Goal: Task Accomplishment & Management: Use online tool/utility

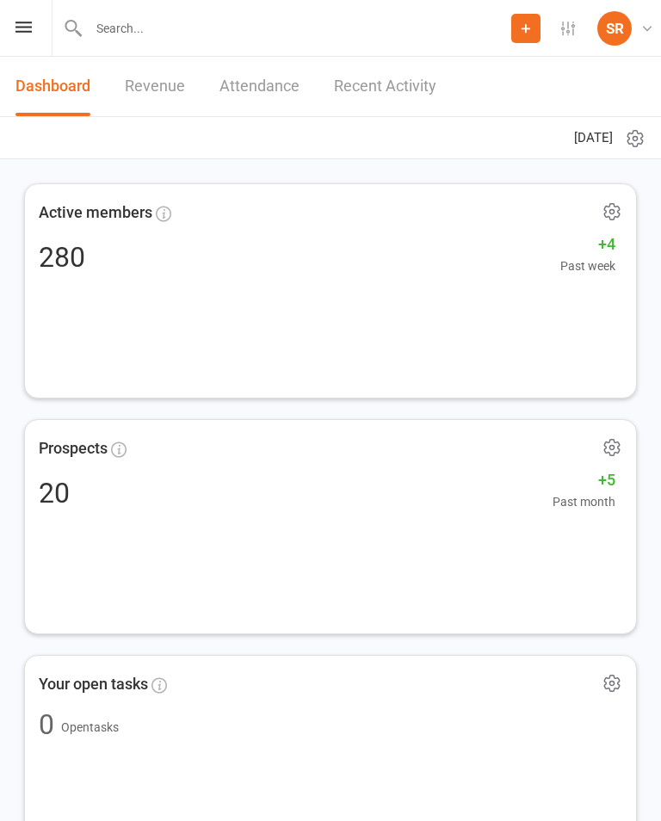
click at [27, 32] on icon at bounding box center [23, 27] width 16 height 11
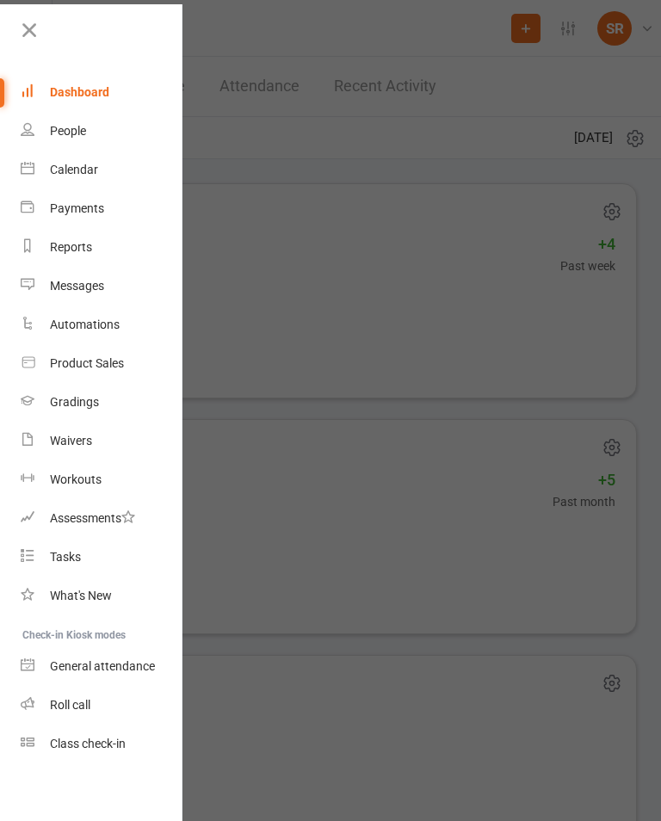
click at [40, 164] on link "Calendar" at bounding box center [102, 170] width 163 height 39
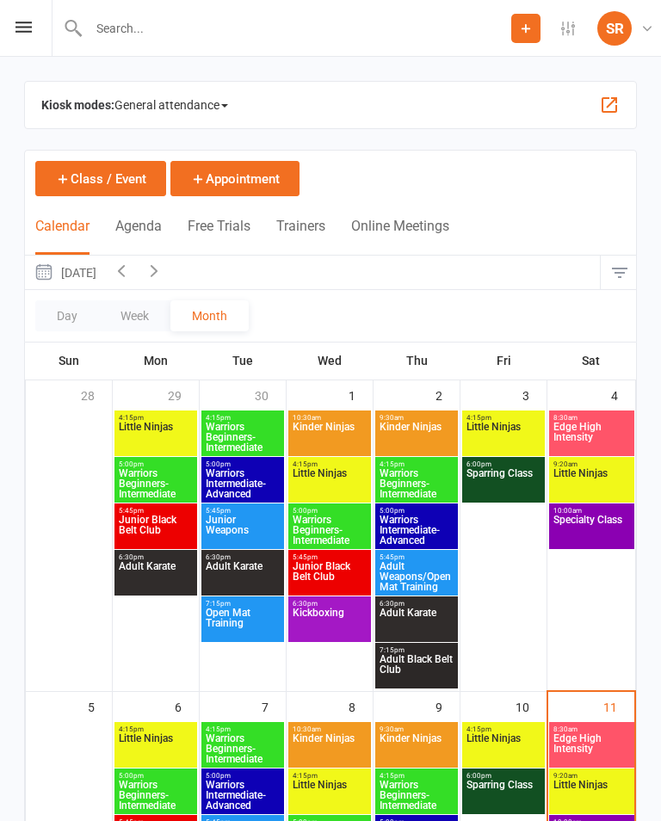
click at [168, 99] on span "General attendance" at bounding box center [171, 105] width 114 height 28
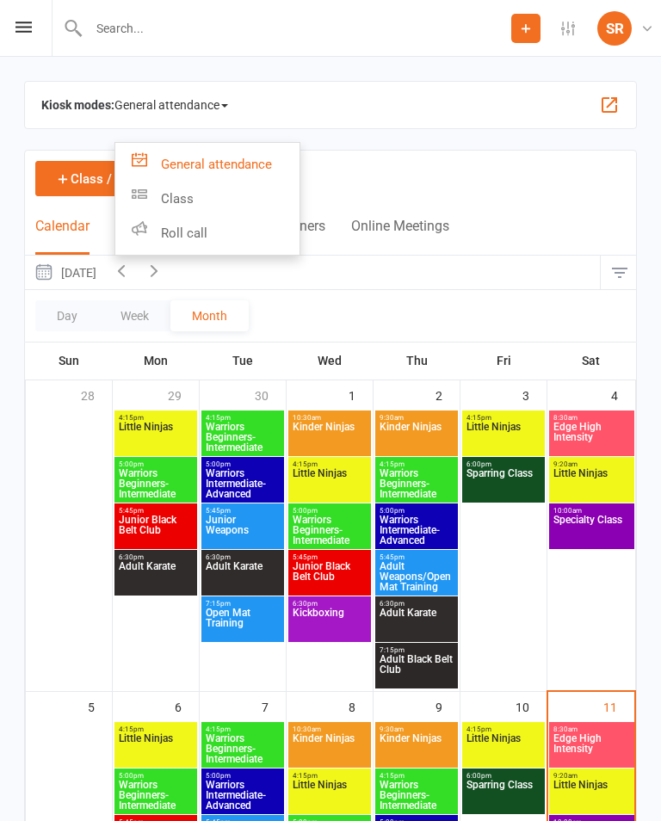
click at [151, 206] on link "Class" at bounding box center [207, 199] width 184 height 34
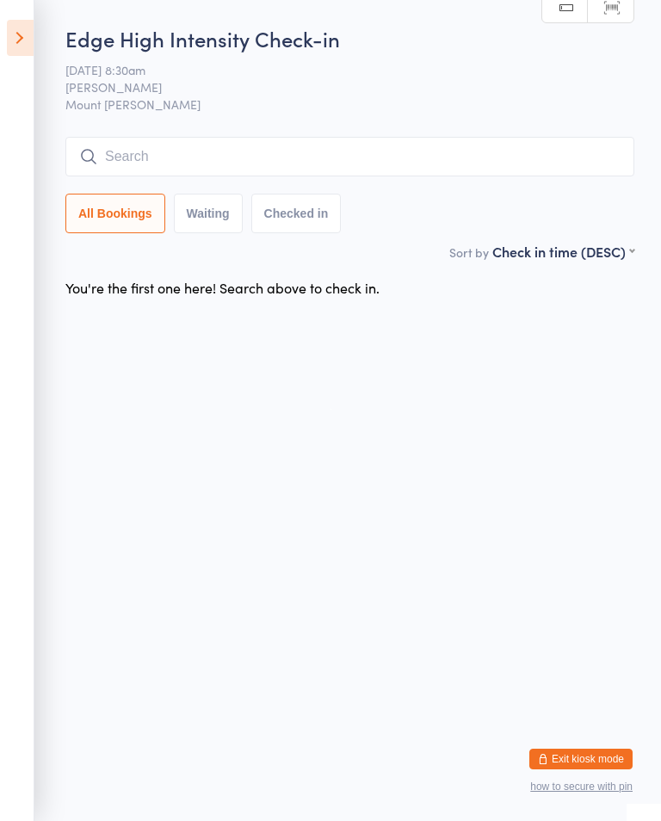
click at [347, 170] on input "search" at bounding box center [349, 157] width 569 height 40
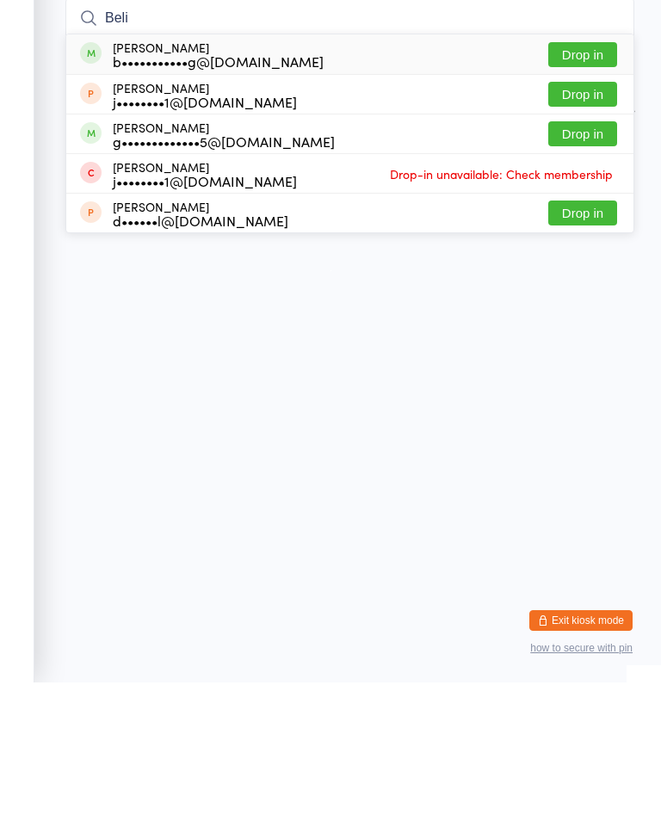
type input "Beli"
click at [589, 181] on button "Drop in" at bounding box center [582, 193] width 69 height 25
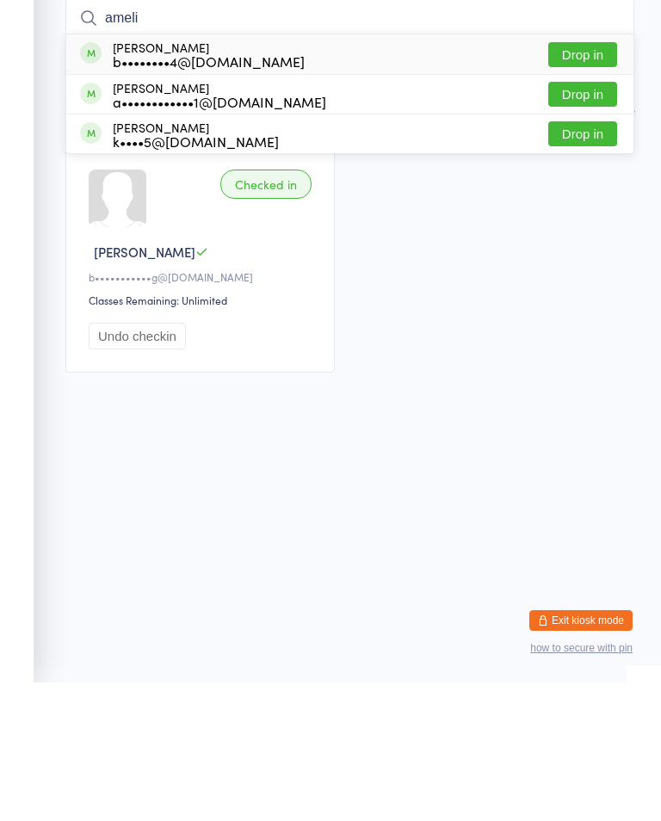
type input "ameli"
click at [586, 220] on button "Drop in" at bounding box center [582, 232] width 69 height 25
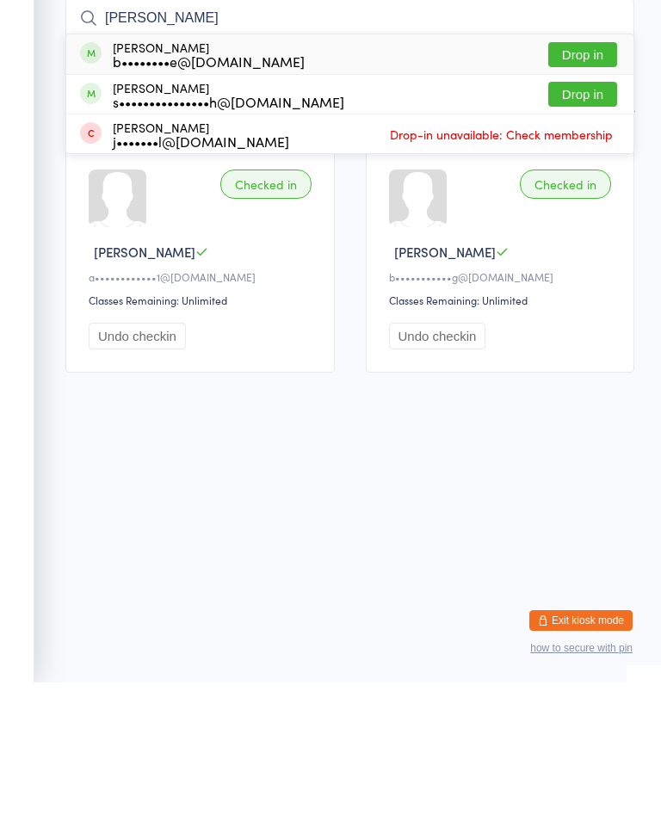
type input "[PERSON_NAME]"
click at [257, 179] on div "[PERSON_NAME] b••••••••e@[DOMAIN_NAME]" at bounding box center [209, 193] width 192 height 28
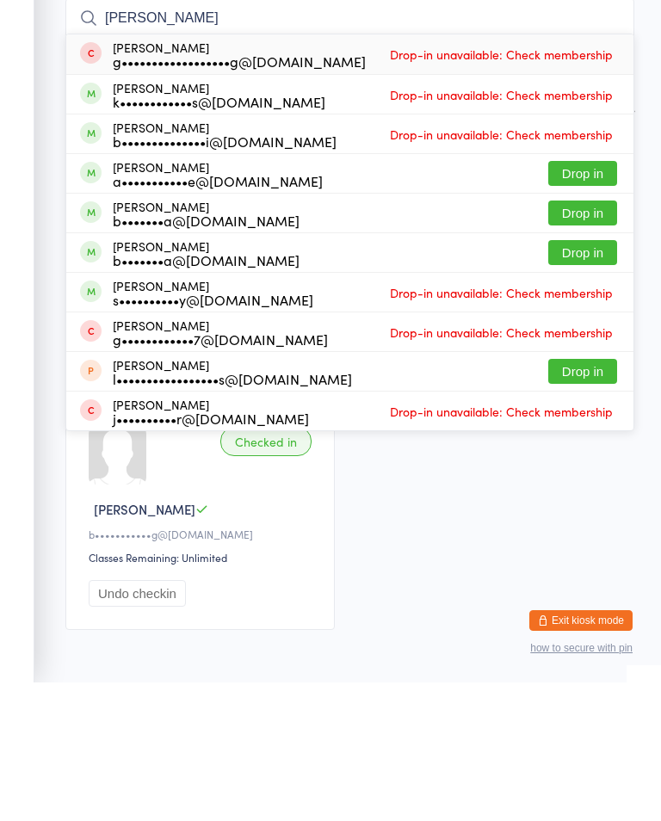
type input "[PERSON_NAME]"
click at [191, 299] on div "[PERSON_NAME] a•••••••••••e@[DOMAIN_NAME]" at bounding box center [218, 313] width 210 height 28
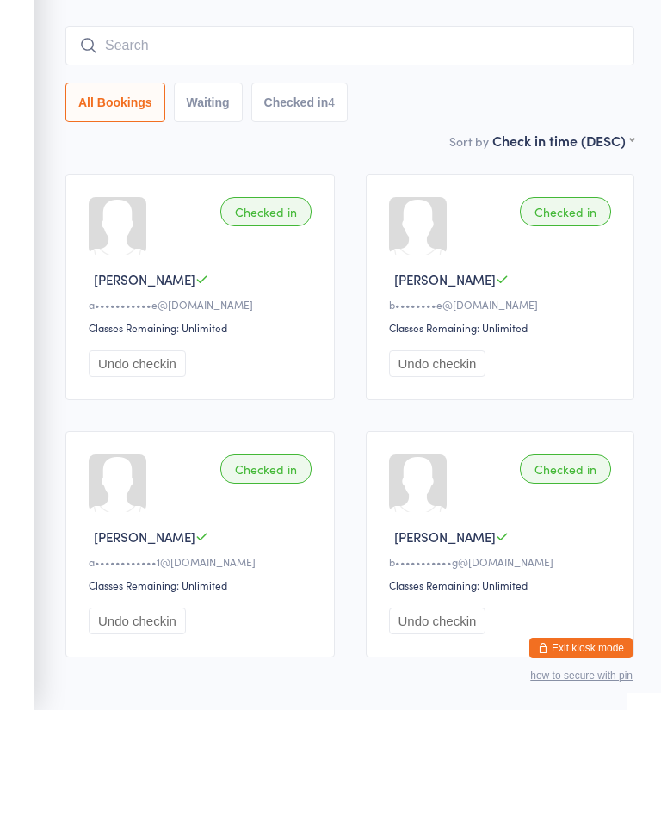
click at [146, 137] on input "search" at bounding box center [349, 157] width 569 height 40
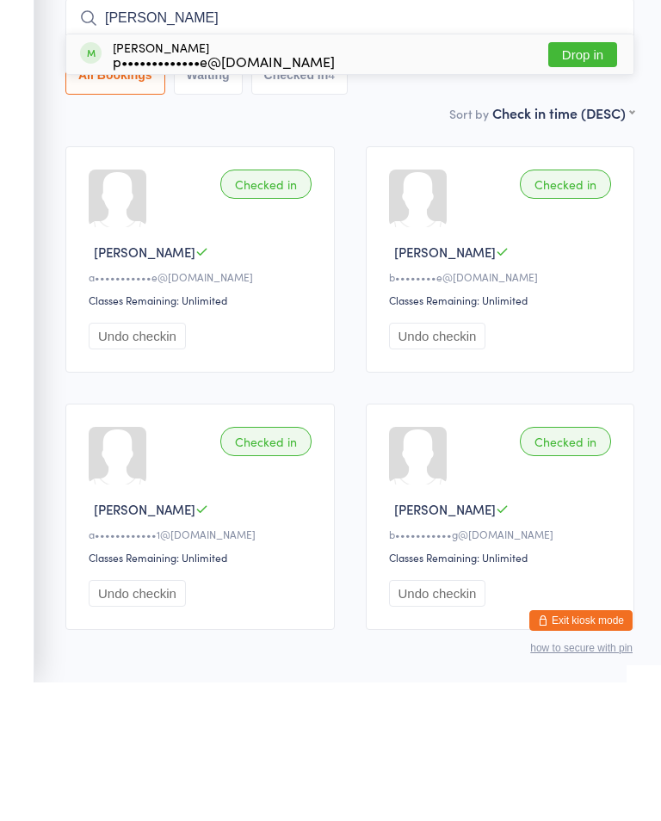
type input "[PERSON_NAME]"
click at [586, 181] on button "Drop in" at bounding box center [582, 193] width 69 height 25
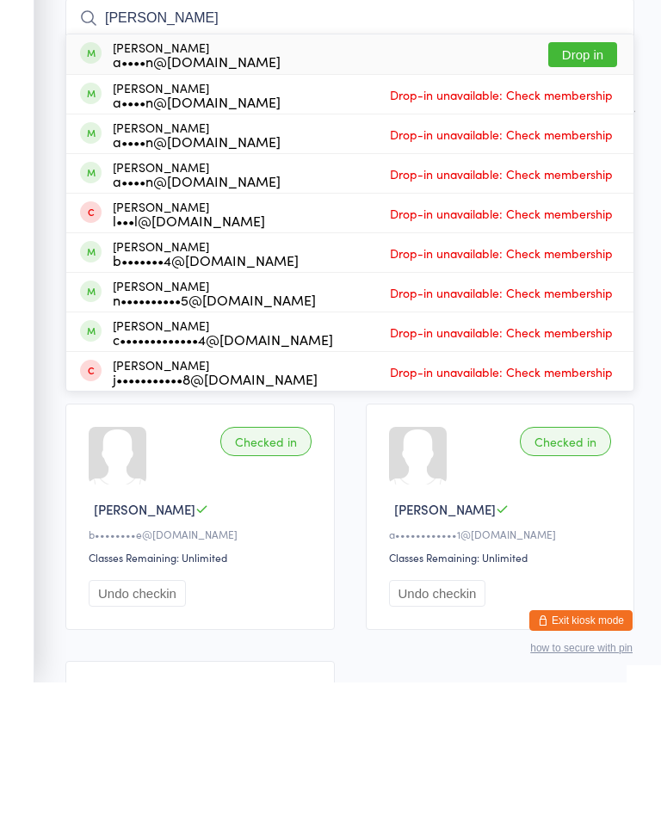
type input "[PERSON_NAME]"
click at [594, 181] on button "Drop in" at bounding box center [582, 193] width 69 height 25
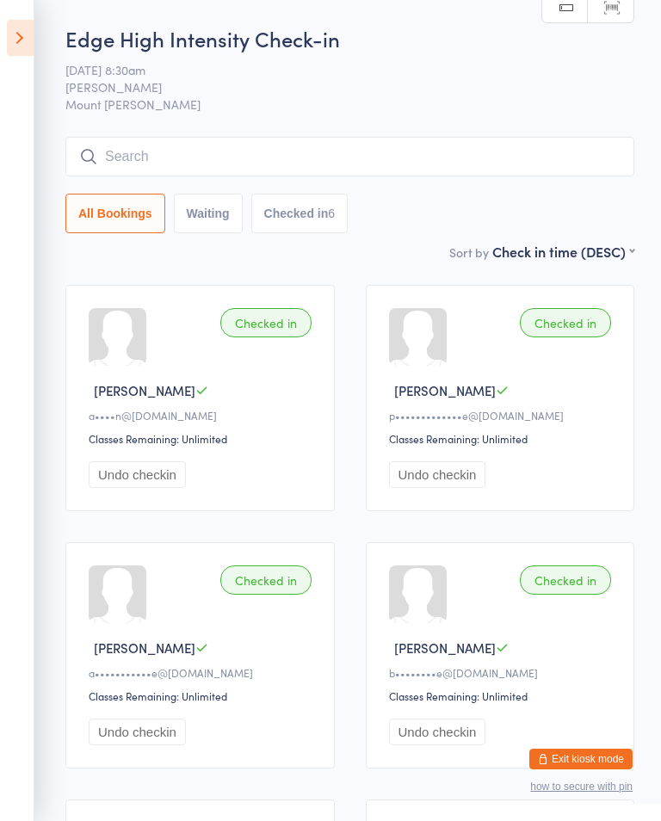
click at [447, 133] on div "Edge High Intensity Check-in [DATE] 8:30am [PERSON_NAME] Mount [PERSON_NAME] Ma…" at bounding box center [349, 133] width 569 height 218
click at [480, 148] on input "search" at bounding box center [349, 157] width 569 height 40
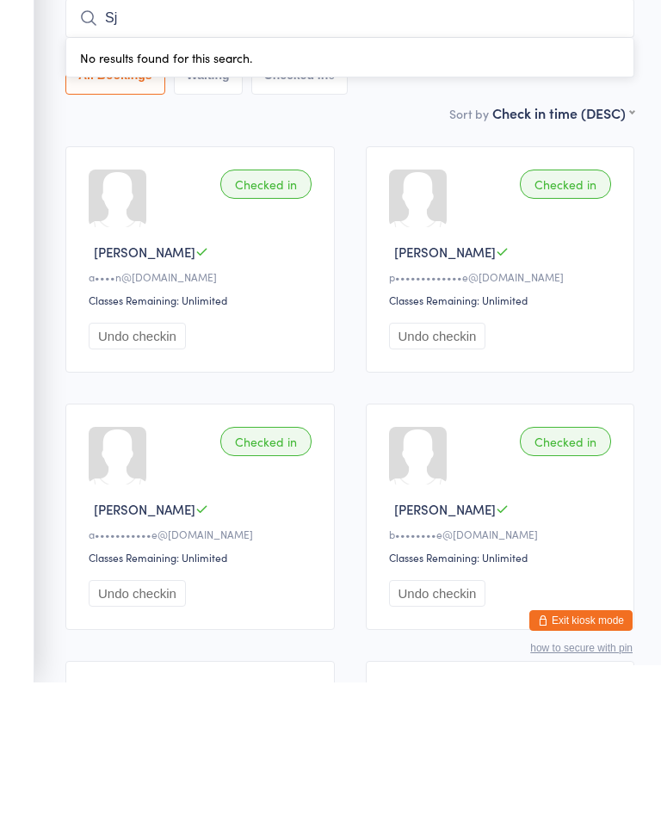
type input "S"
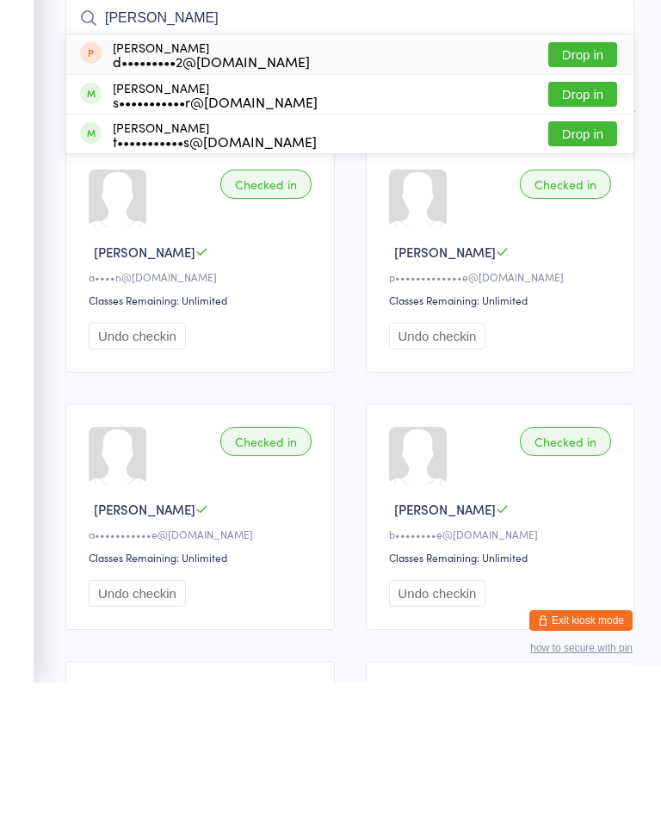
type input "[PERSON_NAME]"
click at [597, 181] on button "Drop in" at bounding box center [582, 193] width 69 height 25
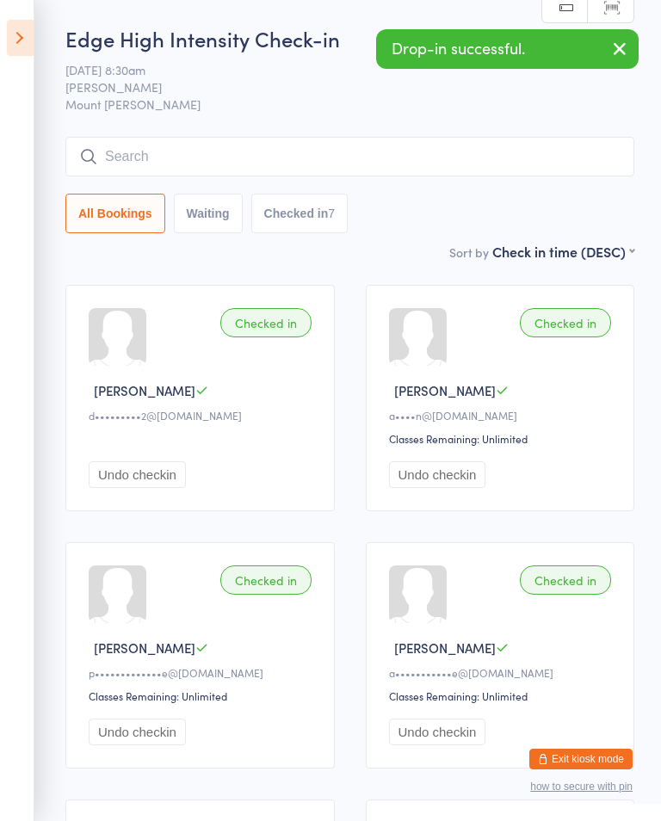
click at [43, 51] on ui-view "Edge High Intensity Check-in [DATE] 8:30am [PERSON_NAME] Mount [PERSON_NAME] Ma…" at bounding box center [330, 661] width 661 height 1275
click at [53, 47] on ui-view "Edge High Intensity Check-in [DATE] 8:30am [PERSON_NAME] Mount [PERSON_NAME] Ma…" at bounding box center [330, 661] width 661 height 1275
click at [20, 55] on icon at bounding box center [20, 38] width 27 height 36
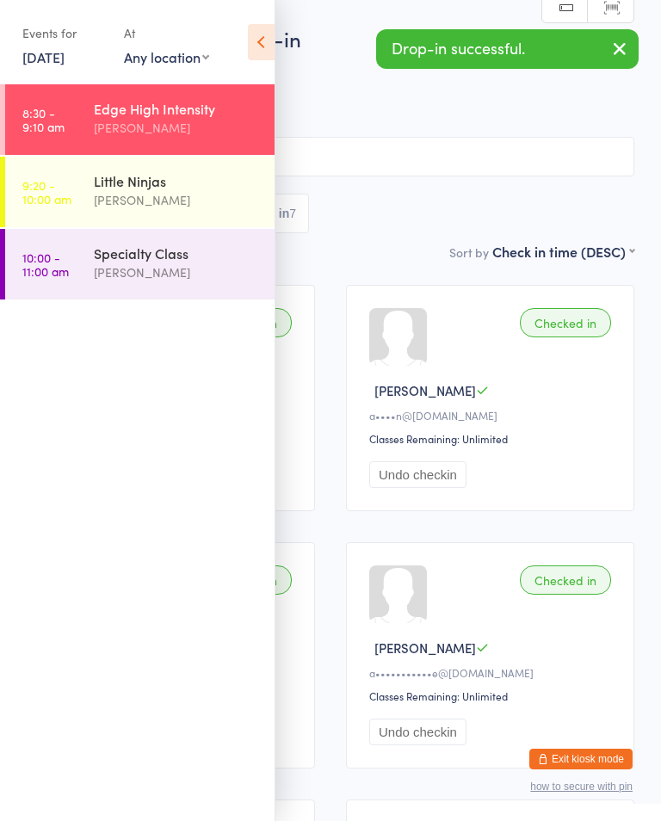
click at [210, 172] on div "Little Ninjas" at bounding box center [177, 180] width 166 height 19
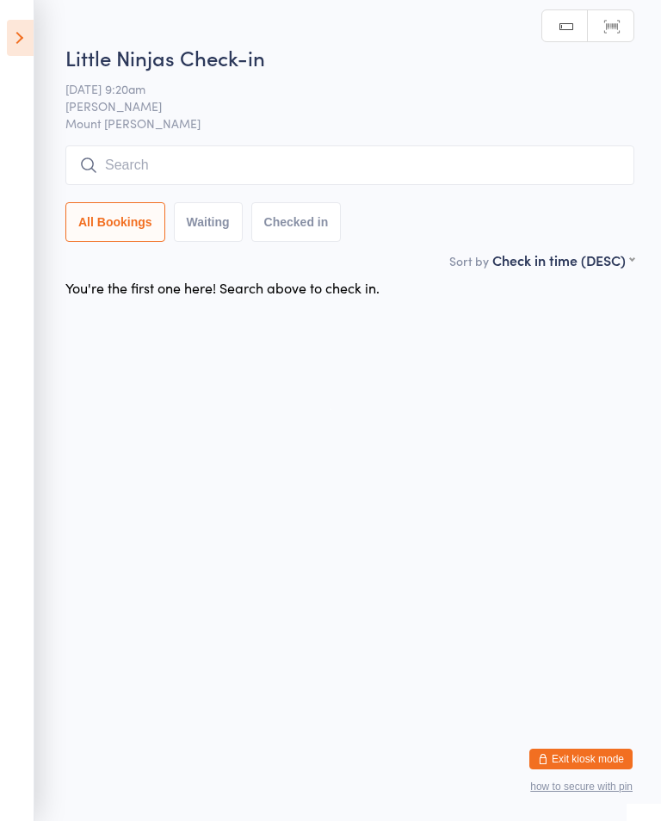
click at [616, 40] on link "Scanner input" at bounding box center [611, 26] width 46 height 33
click at [583, 28] on link "Manual search" at bounding box center [565, 26] width 46 height 33
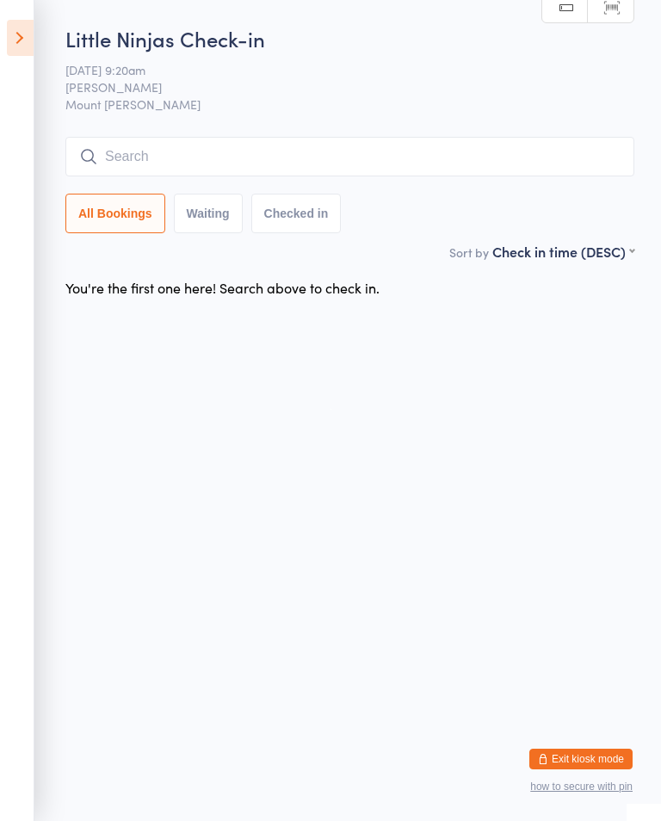
click at [18, 53] on icon at bounding box center [20, 38] width 27 height 36
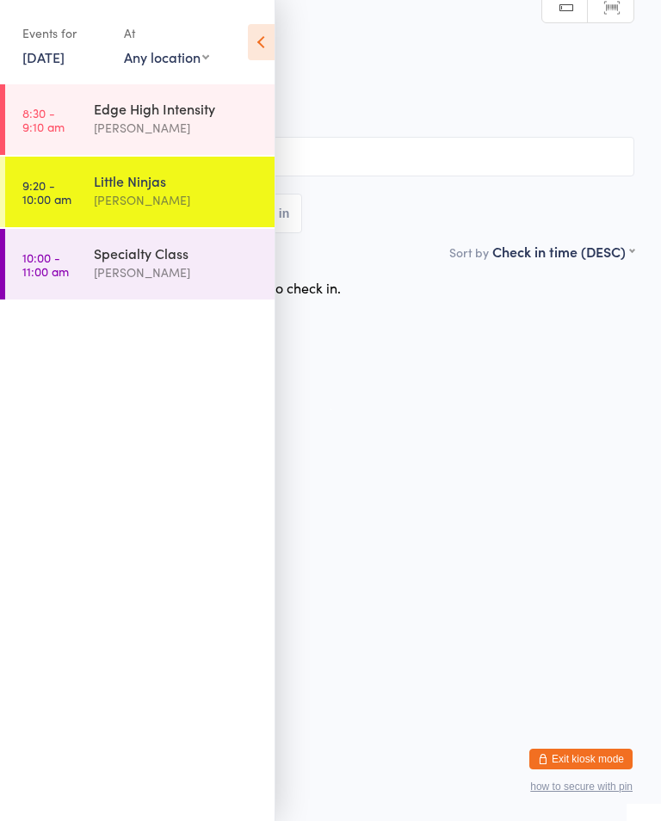
click at [149, 140] on div "Edge High Intensity [PERSON_NAME]" at bounding box center [184, 118] width 181 height 68
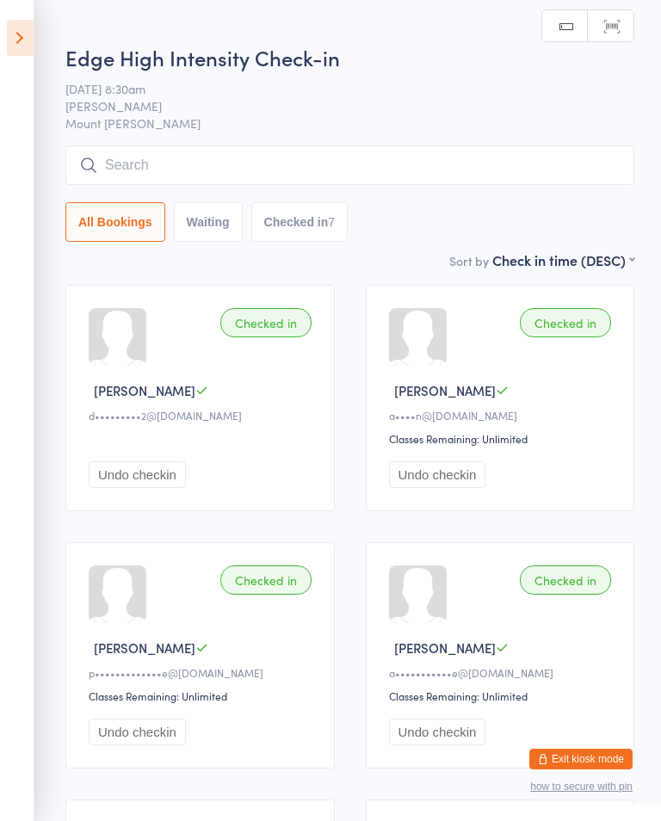
click at [32, 38] on icon at bounding box center [20, 38] width 27 height 36
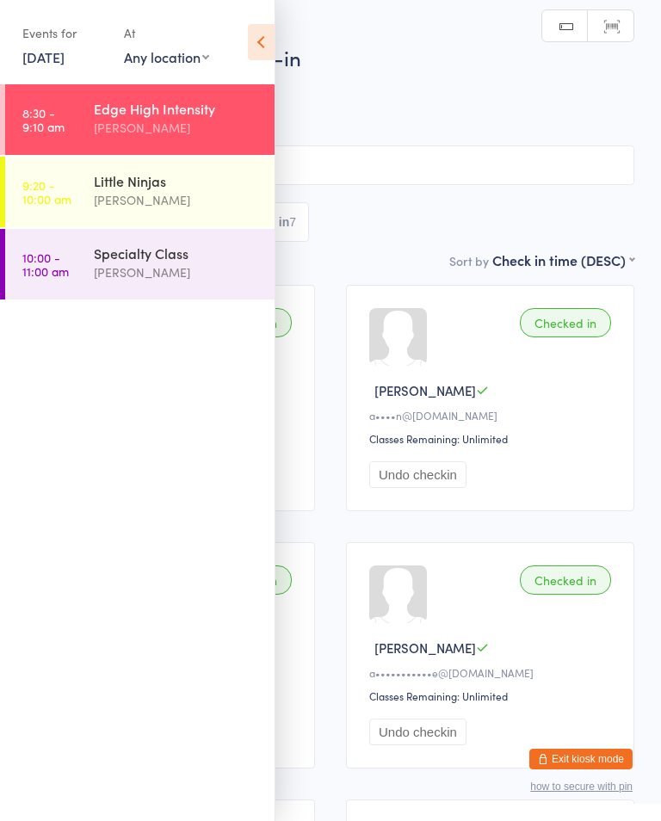
click at [198, 174] on div "Little Ninjas" at bounding box center [177, 180] width 166 height 19
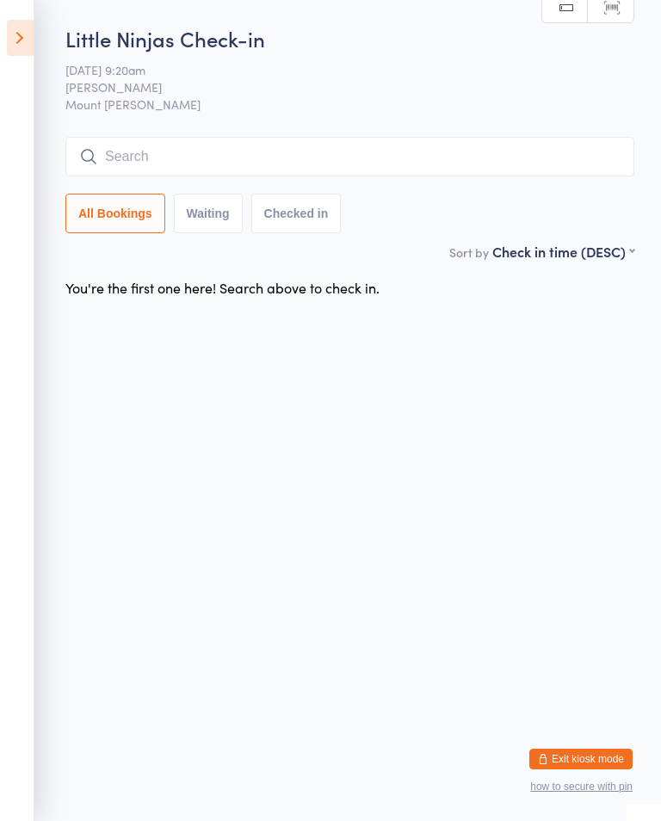
click at [430, 171] on input "search" at bounding box center [349, 157] width 569 height 40
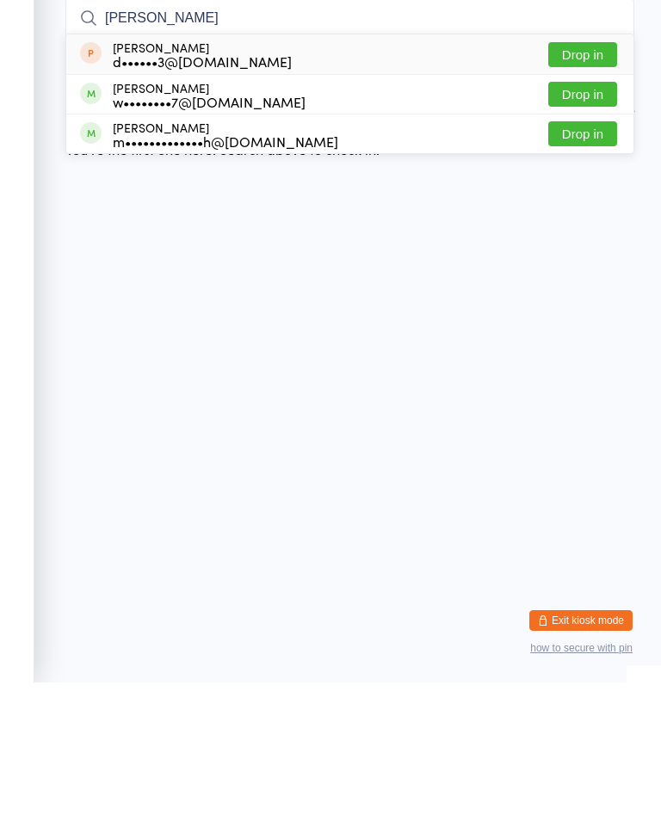
type input "[PERSON_NAME]"
click at [598, 260] on button "Drop in" at bounding box center [582, 272] width 69 height 25
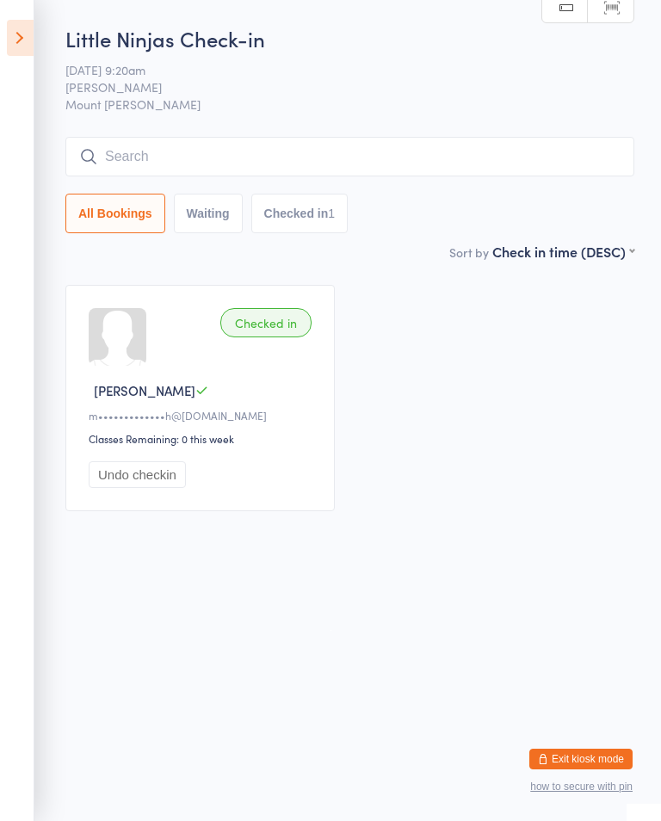
click at [378, 158] on input "search" at bounding box center [349, 157] width 569 height 40
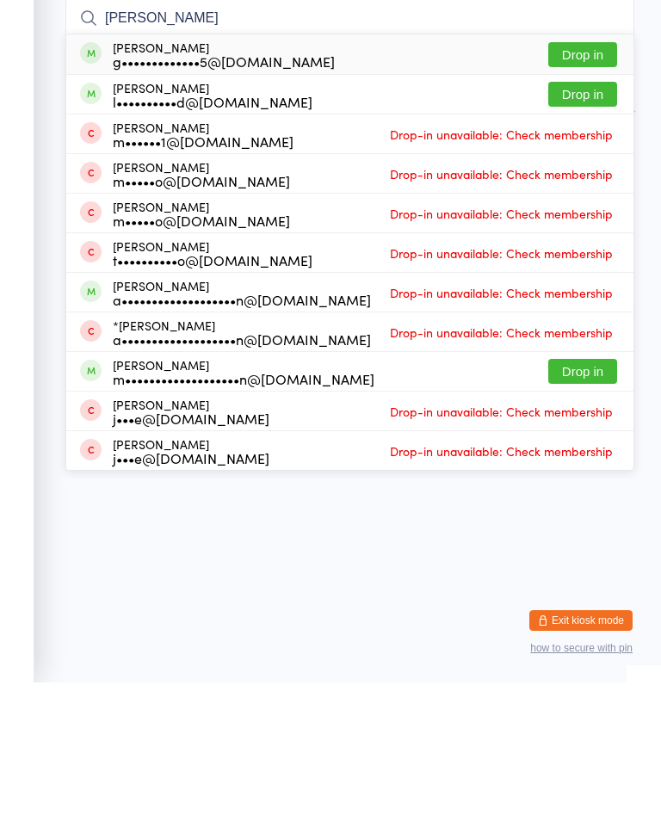
type input "[PERSON_NAME]"
click at [589, 181] on button "Drop in" at bounding box center [582, 193] width 69 height 25
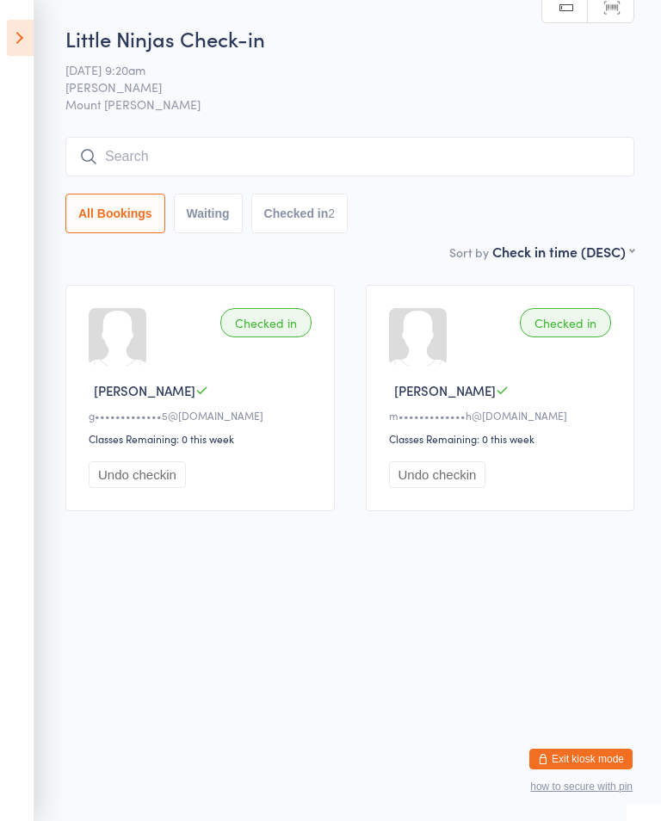
click at [32, 31] on icon at bounding box center [20, 38] width 27 height 36
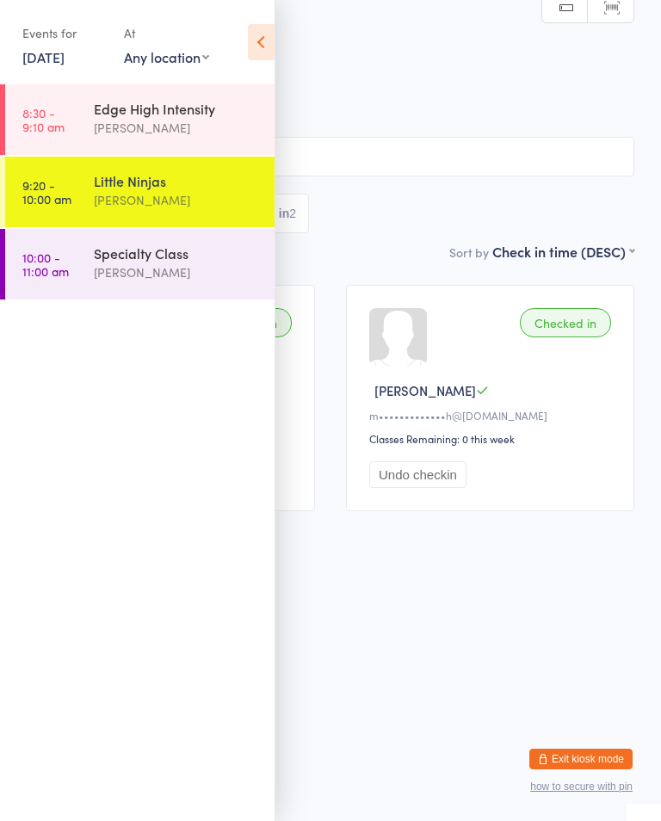
click at [195, 250] on div "Specialty Class" at bounding box center [177, 253] width 166 height 19
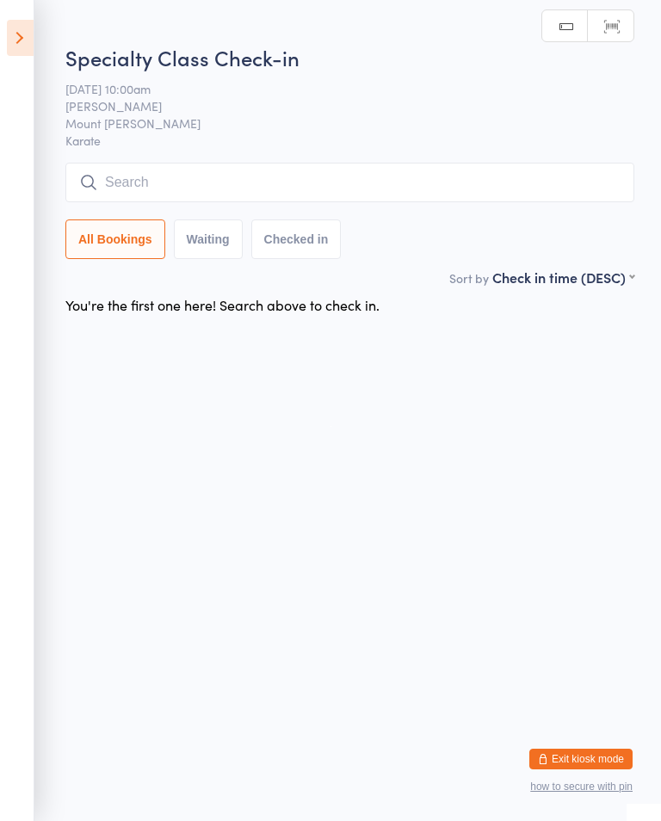
click at [340, 172] on input "search" at bounding box center [349, 183] width 569 height 40
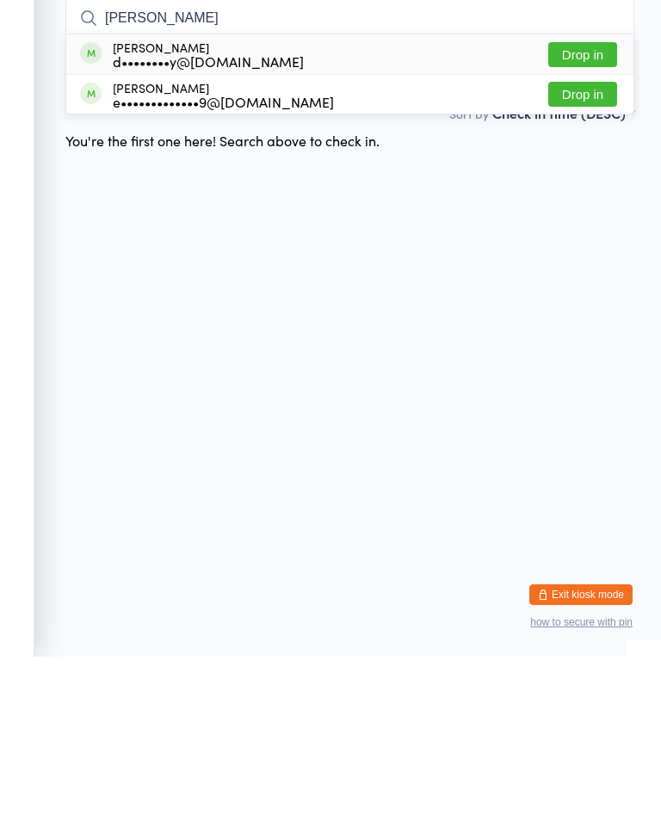
type input "[PERSON_NAME]"
click at [181, 205] on div "[PERSON_NAME] d••••••••y@[DOMAIN_NAME]" at bounding box center [208, 219] width 191 height 28
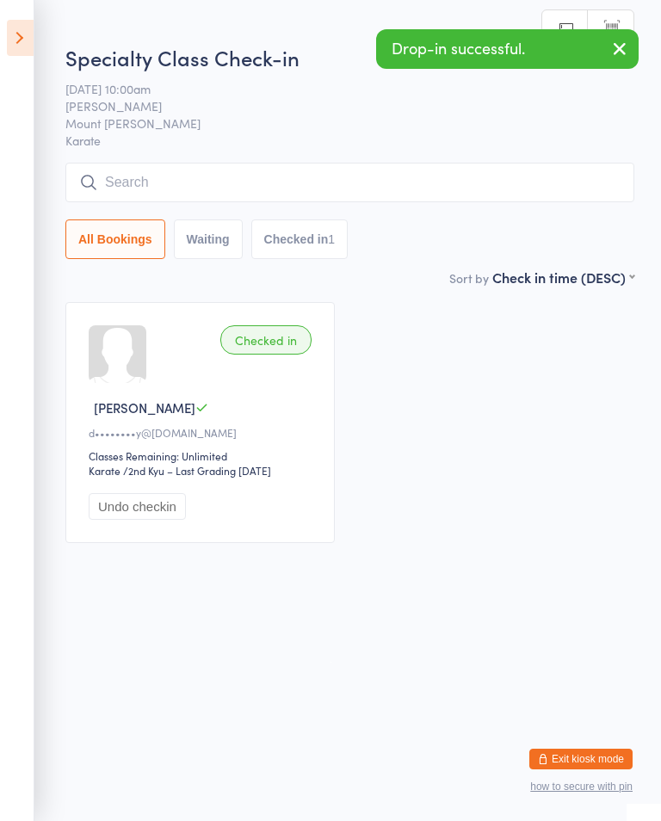
click at [19, 35] on icon at bounding box center [20, 38] width 27 height 36
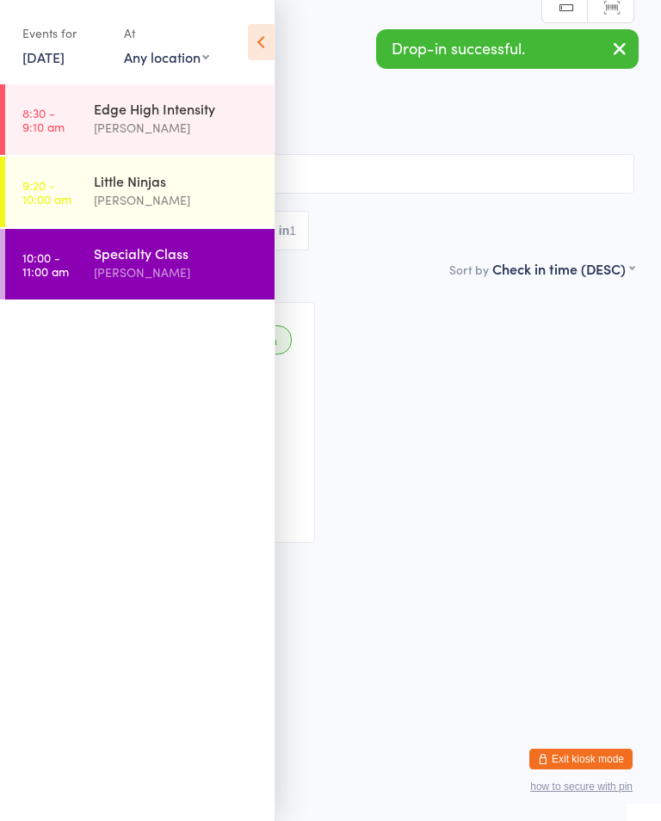
click at [54, 178] on time "9:20 - 10:00 am" at bounding box center [46, 192] width 49 height 28
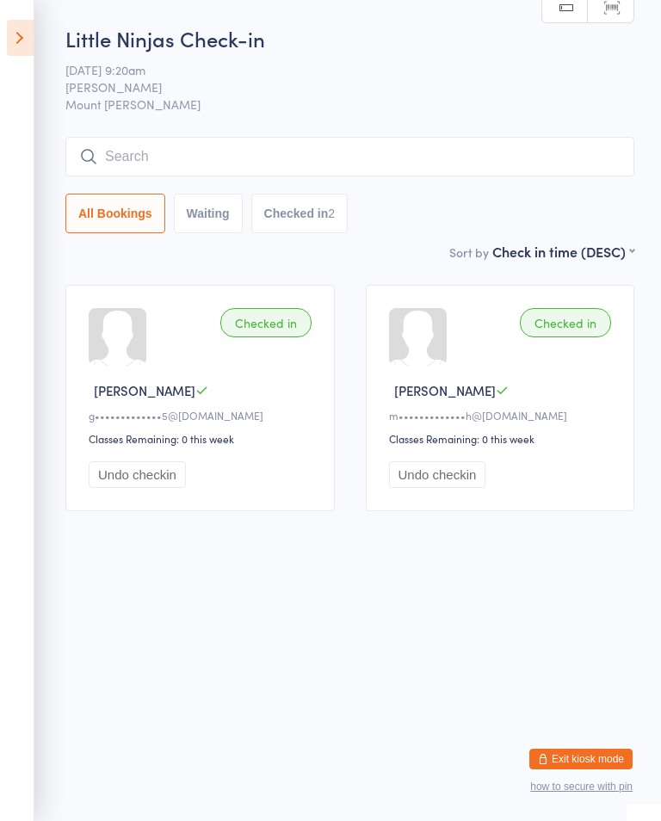
click at [565, 152] on input "search" at bounding box center [349, 157] width 569 height 40
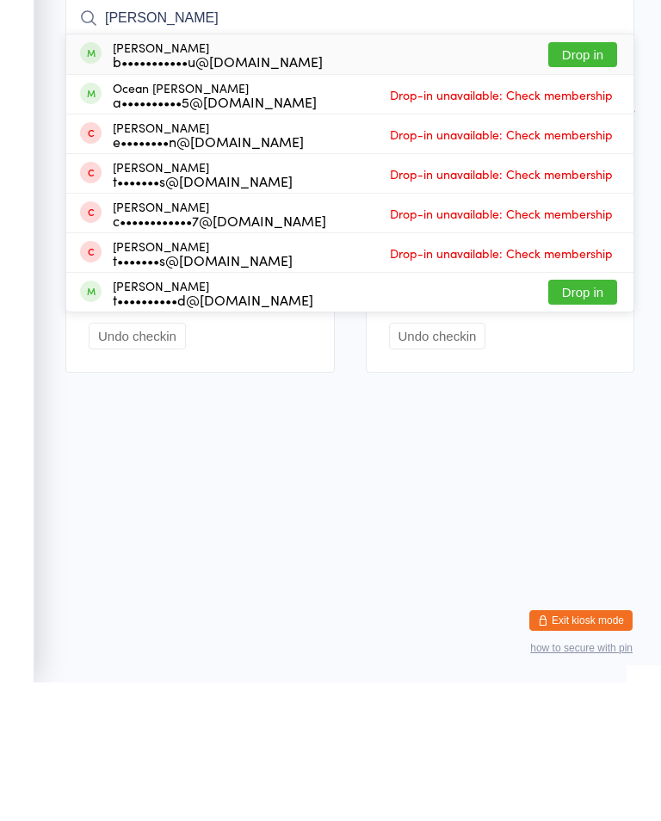
type input "[PERSON_NAME]"
click at [589, 181] on button "Drop in" at bounding box center [582, 193] width 69 height 25
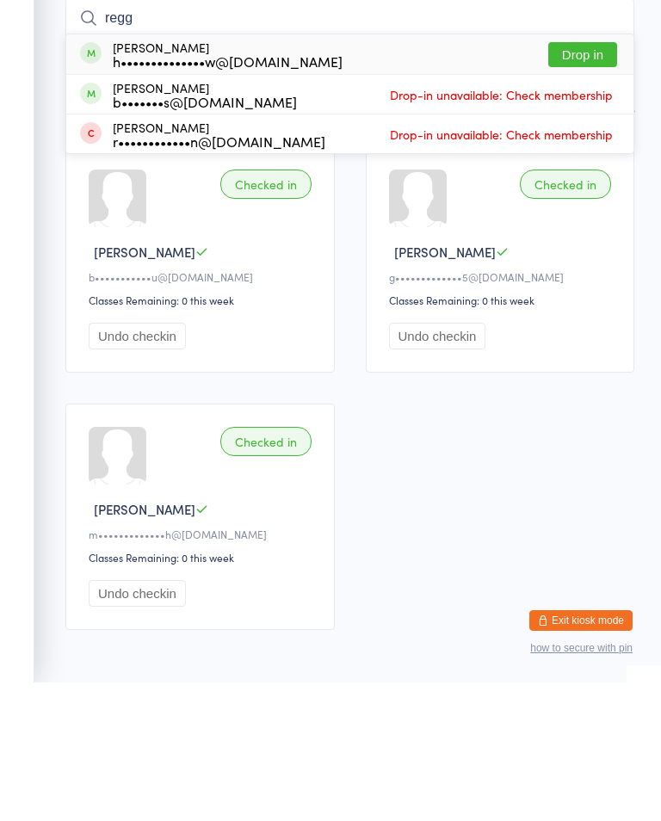
type input "regg"
click at [595, 181] on button "Drop in" at bounding box center [582, 193] width 69 height 25
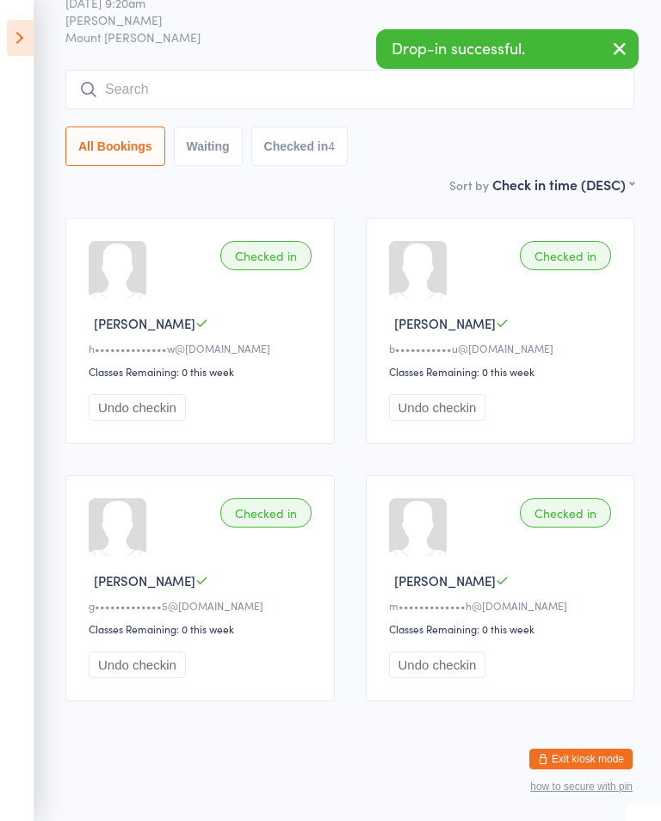
click at [188, 83] on input "search" at bounding box center [349, 90] width 569 height 40
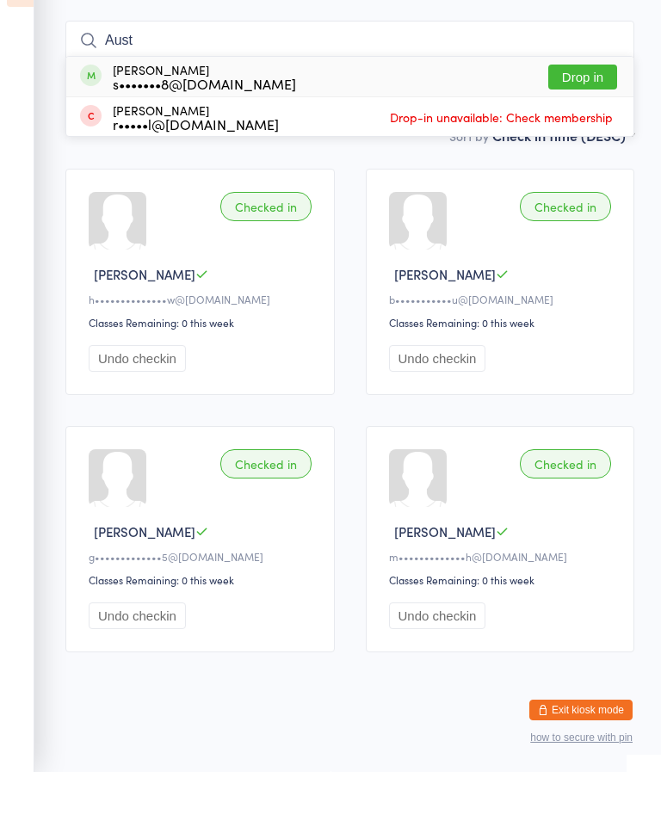
type input "Aust"
click at [600, 114] on button "Drop in" at bounding box center [582, 126] width 69 height 25
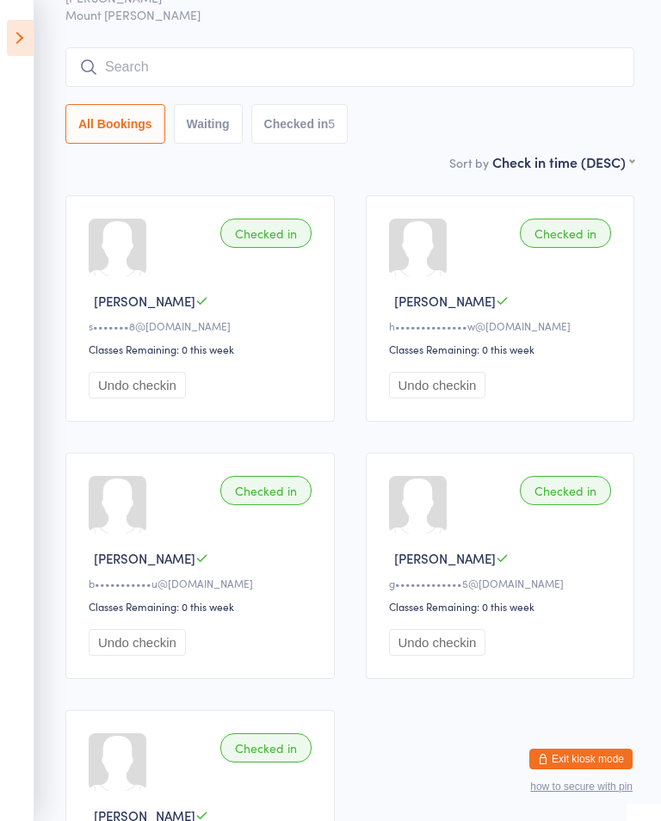
click at [147, 41] on div "Little Ninjas Check-in [DATE] 9:20am Shihan [PERSON_NAME] Mount [PERSON_NAME] M…" at bounding box center [349, 44] width 569 height 218
click at [151, 74] on input "search" at bounding box center [349, 67] width 569 height 40
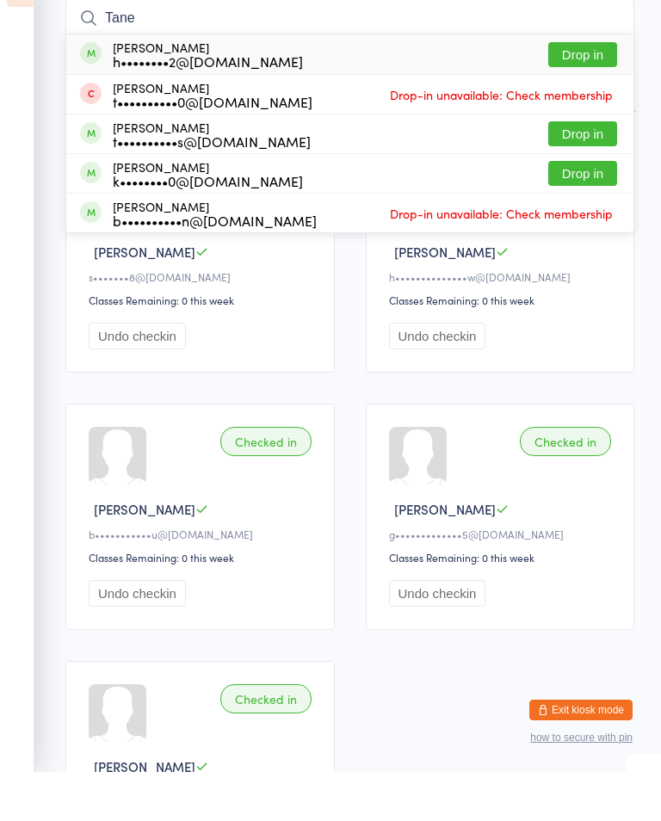
type input "Tane"
click at [572, 91] on button "Drop in" at bounding box center [582, 103] width 69 height 25
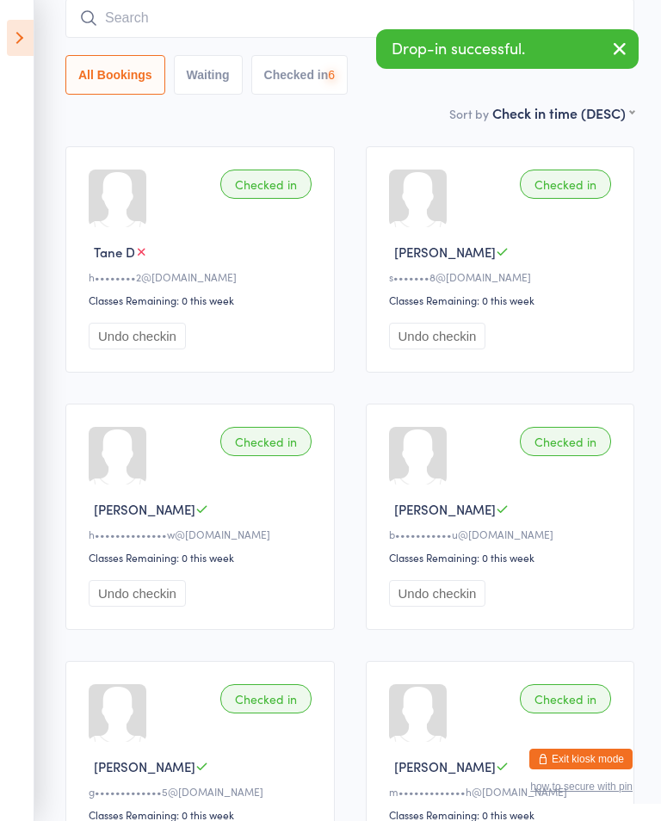
click at [177, 15] on input "search" at bounding box center [349, 18] width 569 height 40
type input "Amay"
click at [147, 63] on div "h••••••••2@[DOMAIN_NAME]" at bounding box center [208, 61] width 190 height 14
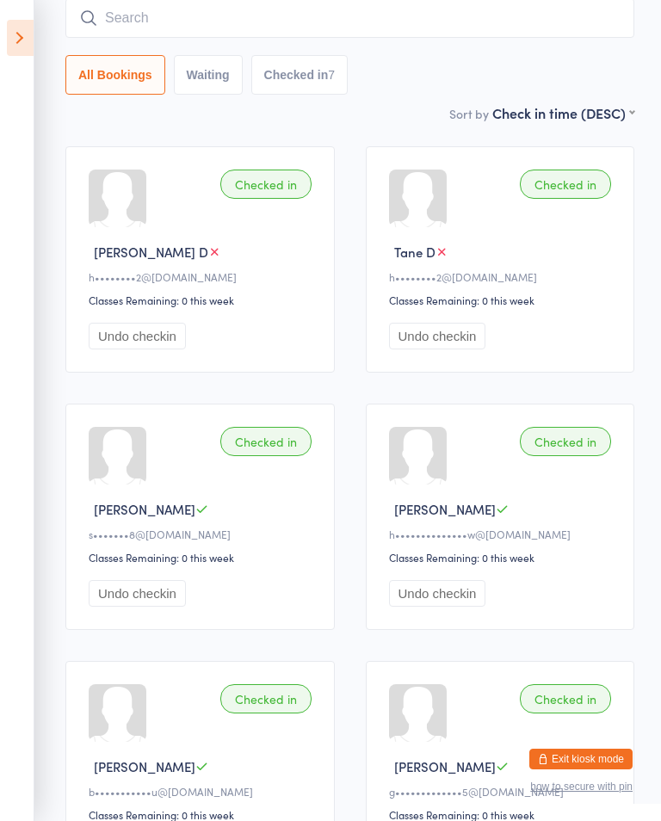
click at [592, 22] on input "search" at bounding box center [349, 18] width 569 height 40
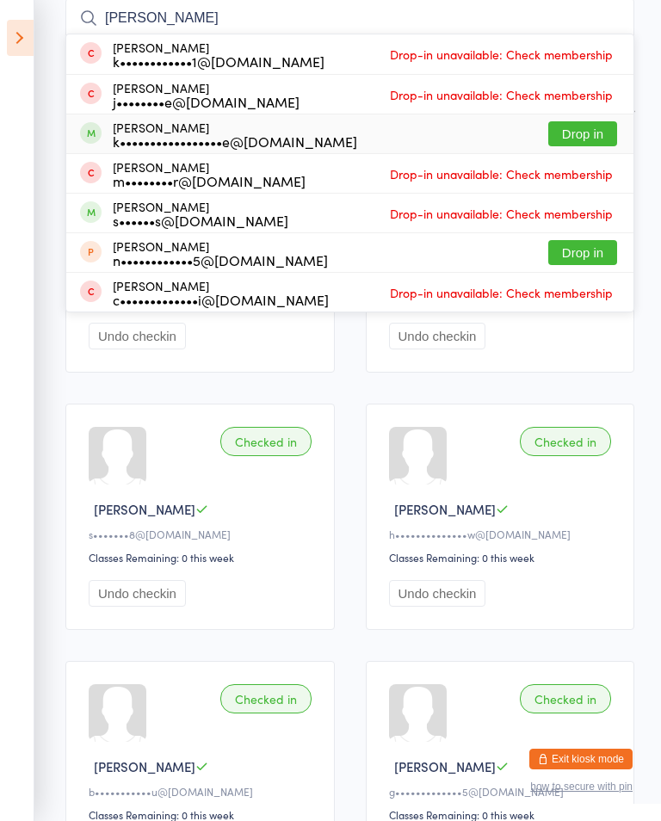
type input "[PERSON_NAME]"
click at [589, 133] on button "Drop in" at bounding box center [582, 133] width 69 height 25
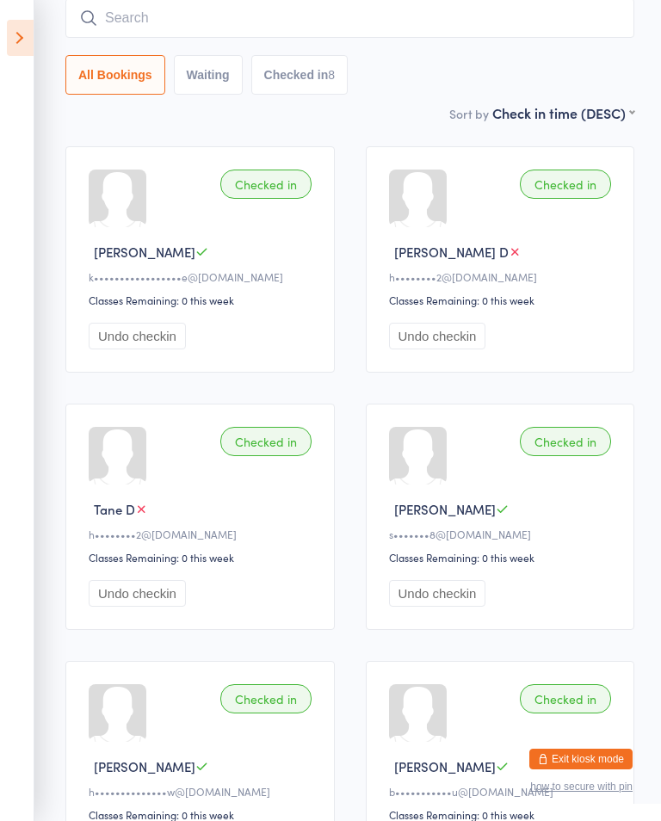
click at [442, 14] on input "search" at bounding box center [349, 18] width 569 height 40
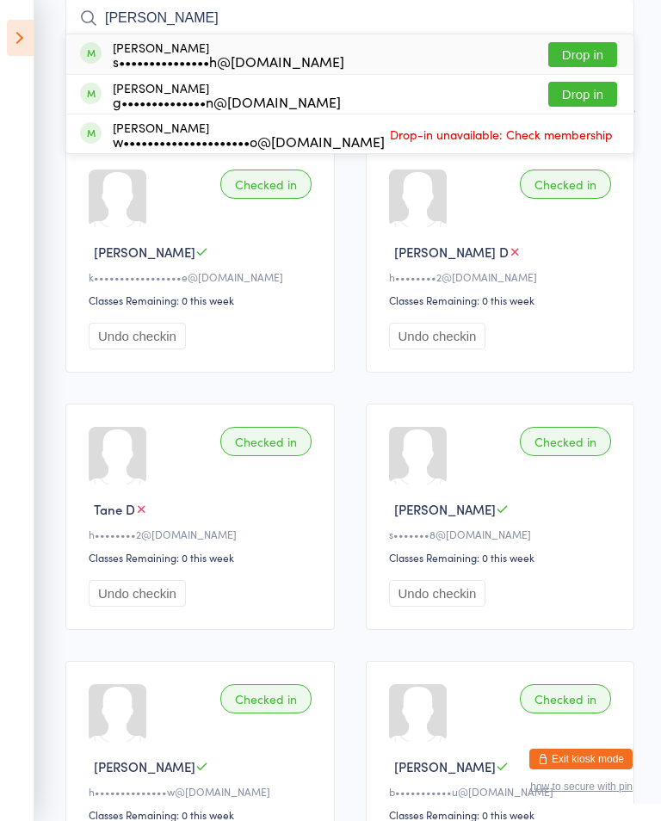
type input "[PERSON_NAME]"
click at [606, 96] on button "Drop in" at bounding box center [582, 94] width 69 height 25
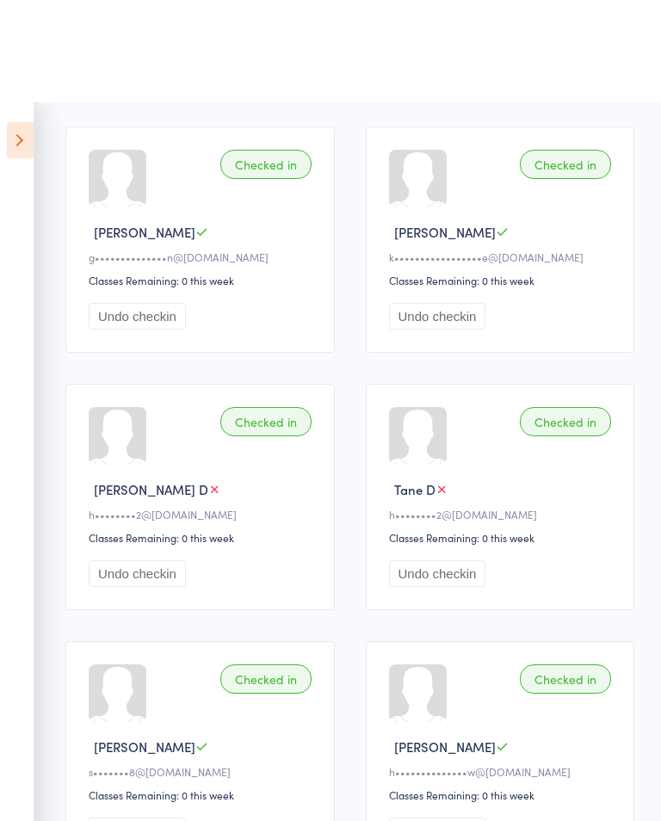
scroll to position [0, 0]
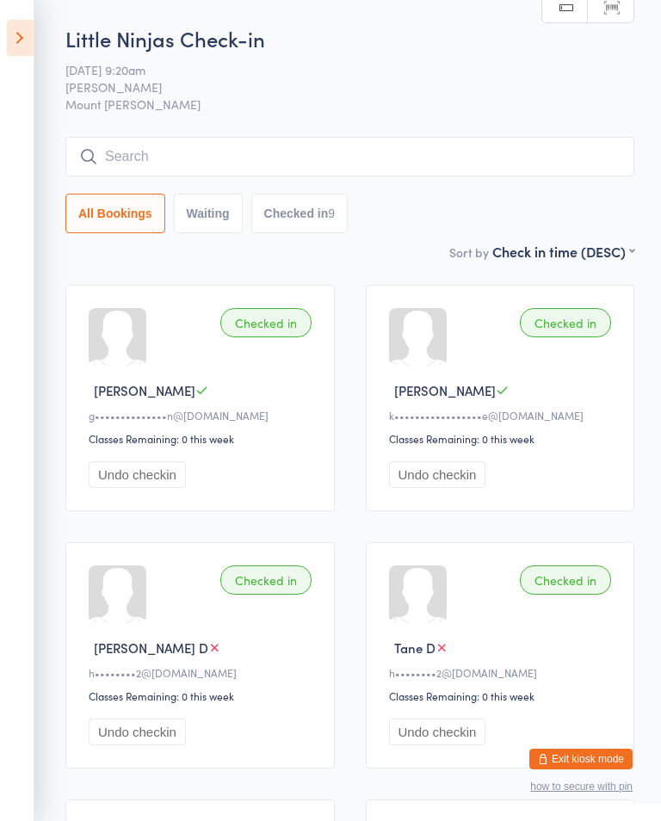
click at [495, 187] on div "All Bookings Waiting Checked in 9" at bounding box center [349, 185] width 569 height 96
click at [530, 164] on input "search" at bounding box center [349, 157] width 569 height 40
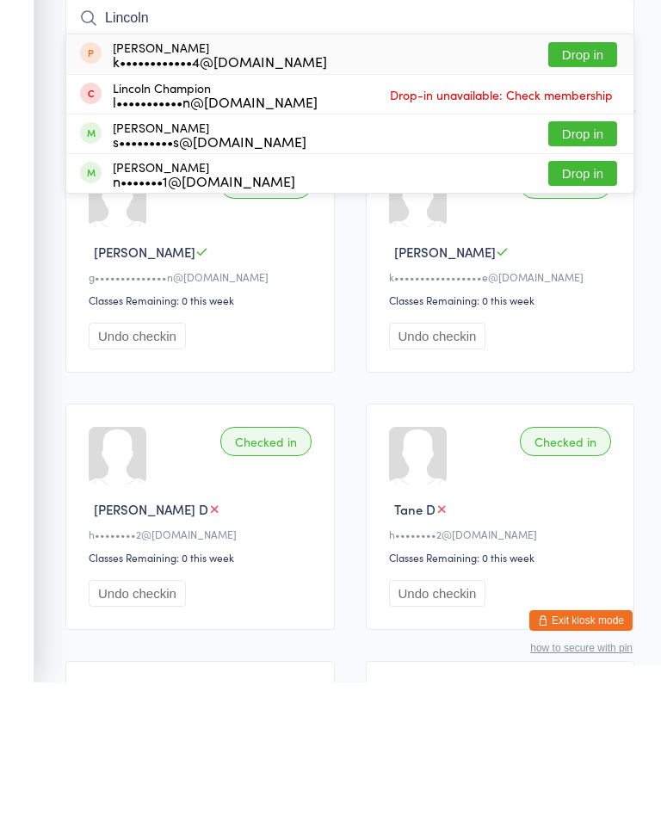
type input "Lincoln"
click at [585, 260] on button "Drop in" at bounding box center [582, 272] width 69 height 25
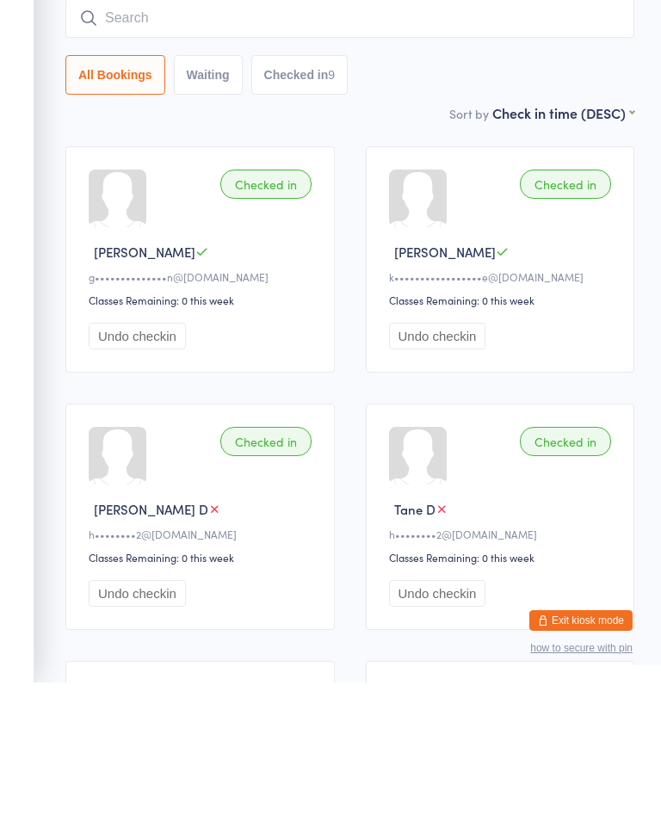
scroll to position [139, 0]
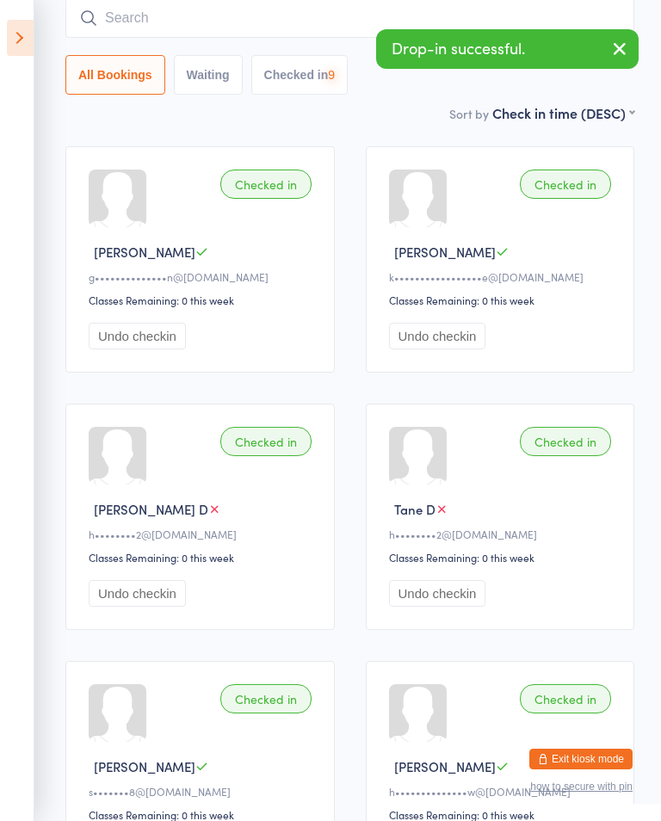
click at [621, 49] on icon "button" at bounding box center [619, 49] width 21 height 22
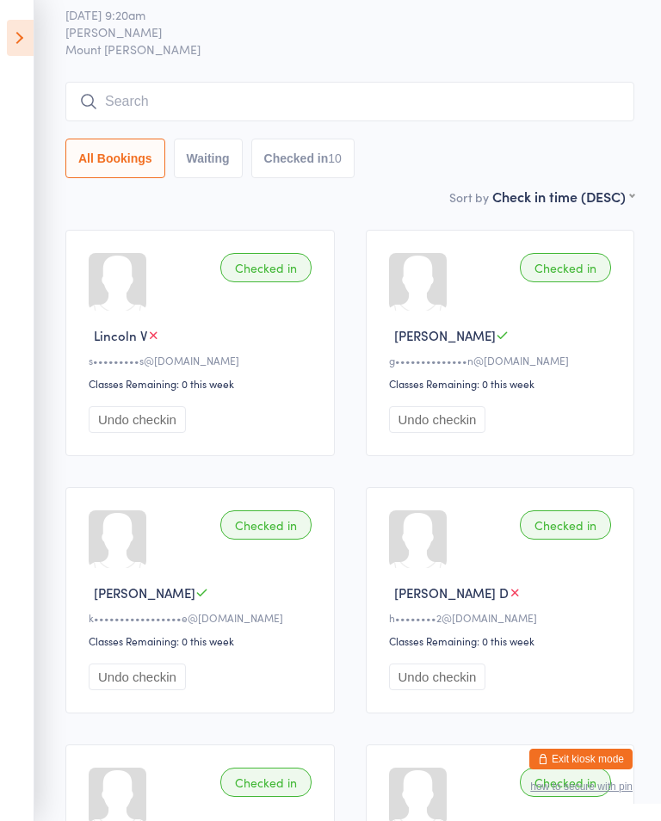
scroll to position [0, 0]
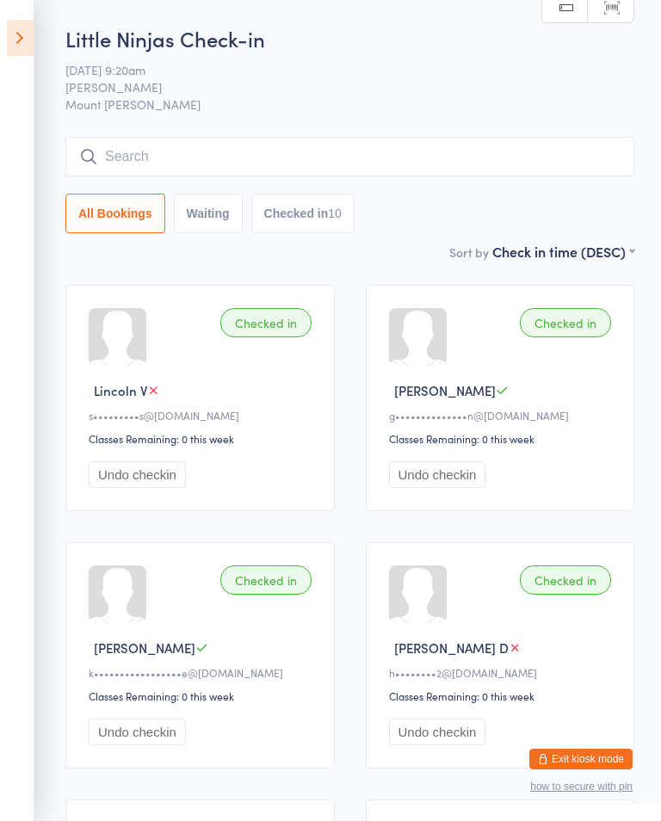
click at [479, 171] on input "search" at bounding box center [349, 157] width 569 height 40
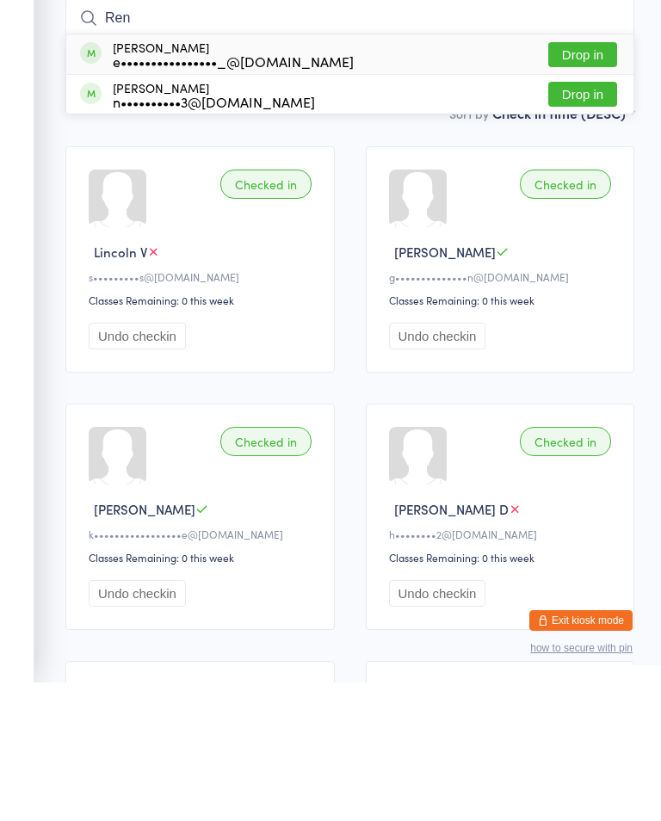
type input "Ren"
click at [609, 181] on button "Drop in" at bounding box center [582, 193] width 69 height 25
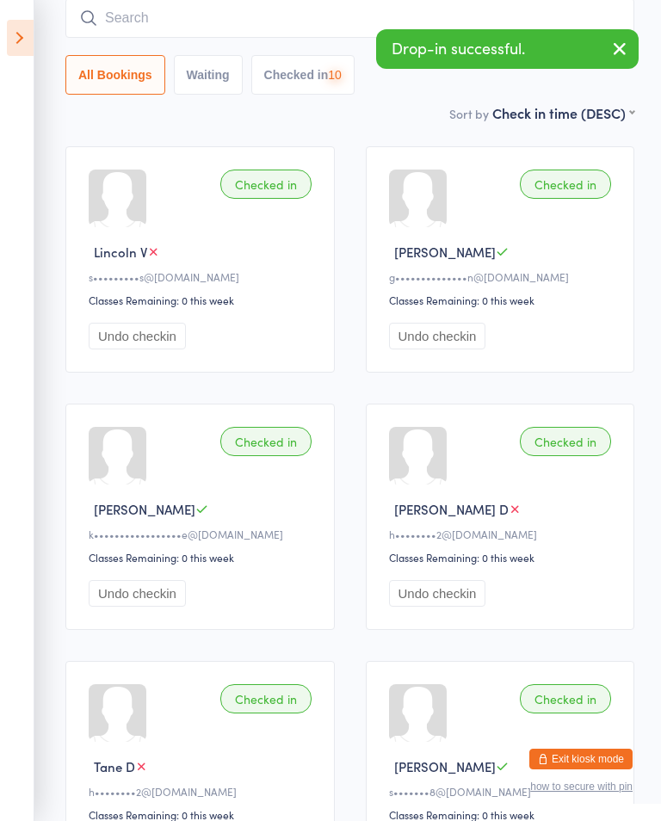
click at [605, 33] on button "button" at bounding box center [620, 50] width 38 height 40
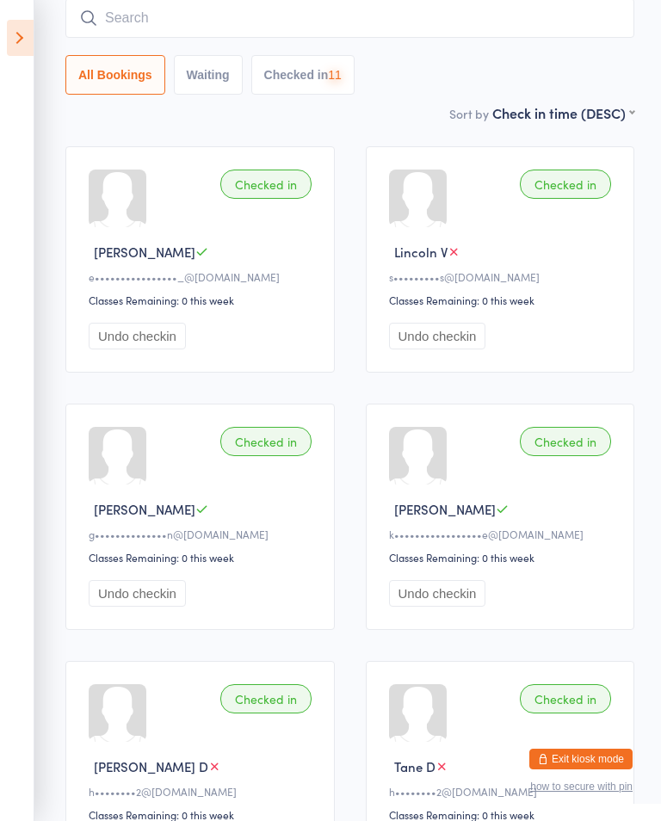
click at [551, 37] on input "search" at bounding box center [349, 18] width 569 height 40
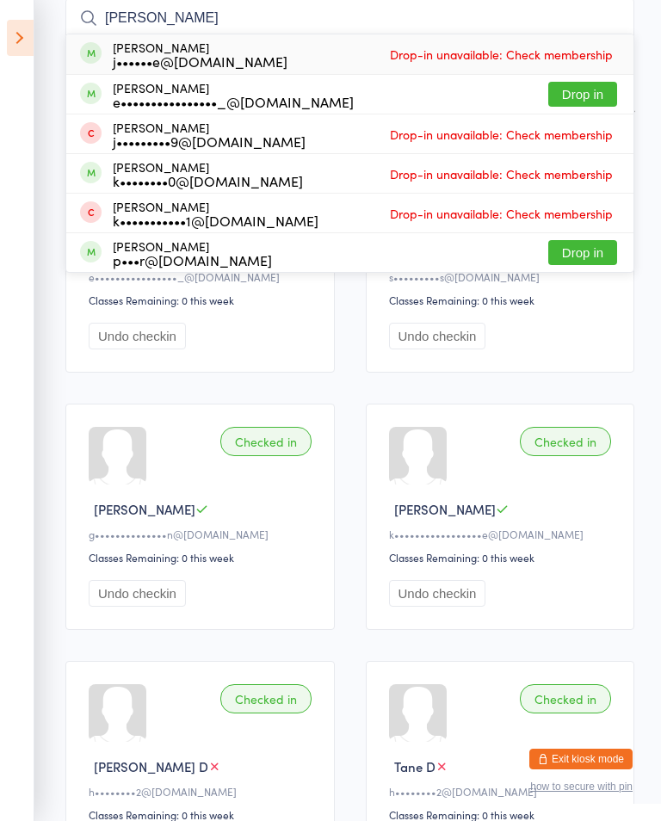
type input "[PERSON_NAME]"
click at [585, 101] on button "Drop in" at bounding box center [582, 94] width 69 height 25
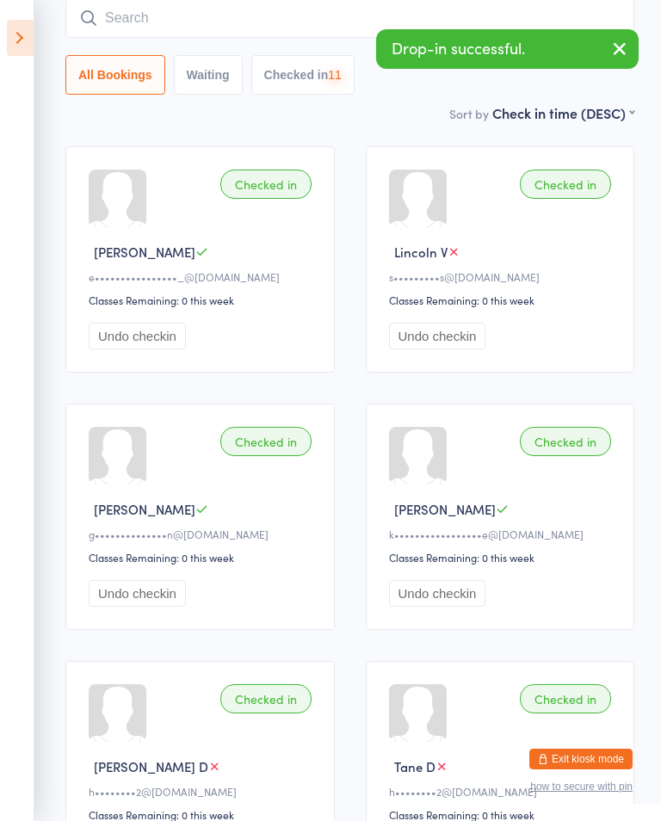
click at [623, 54] on icon "button" at bounding box center [619, 49] width 21 height 22
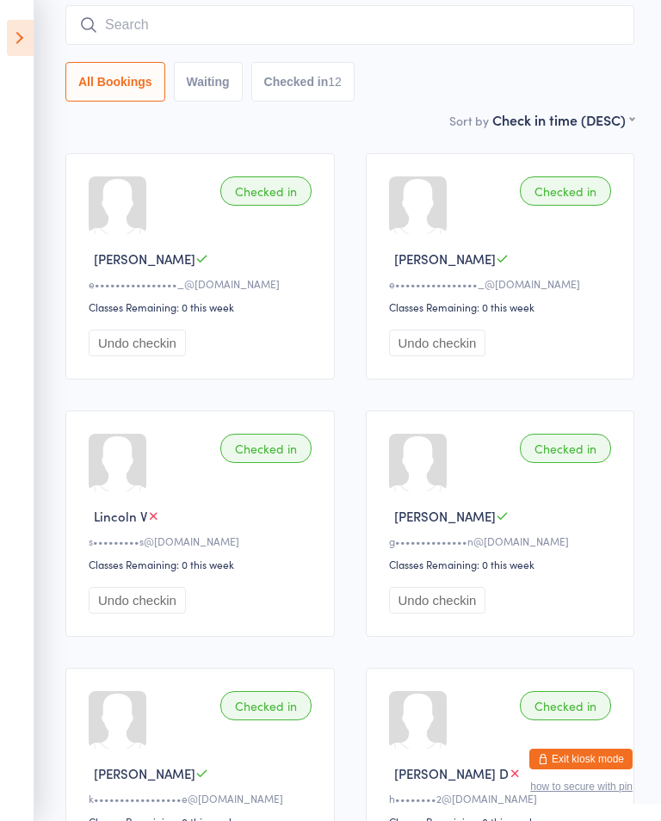
scroll to position [0, 0]
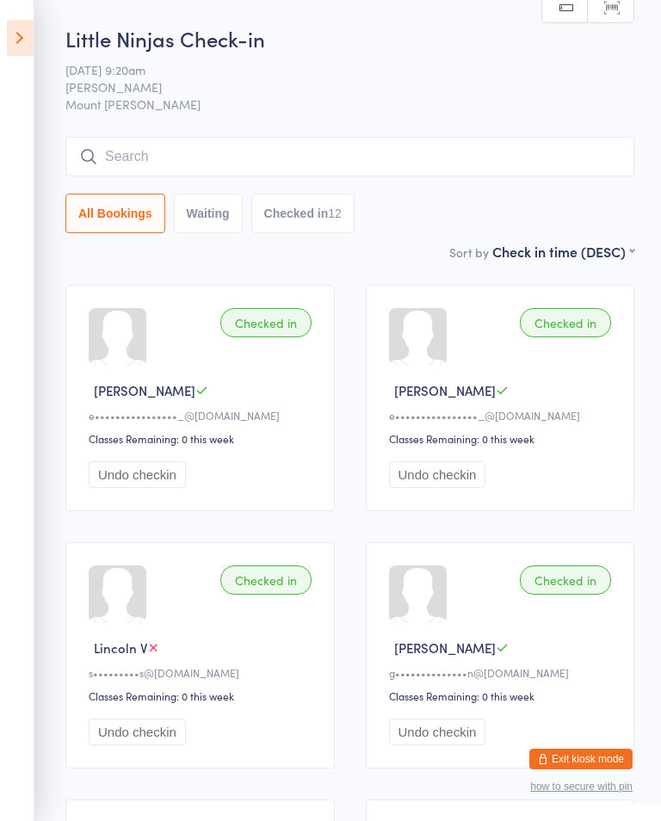
click at [460, 142] on input "search" at bounding box center [349, 157] width 569 height 40
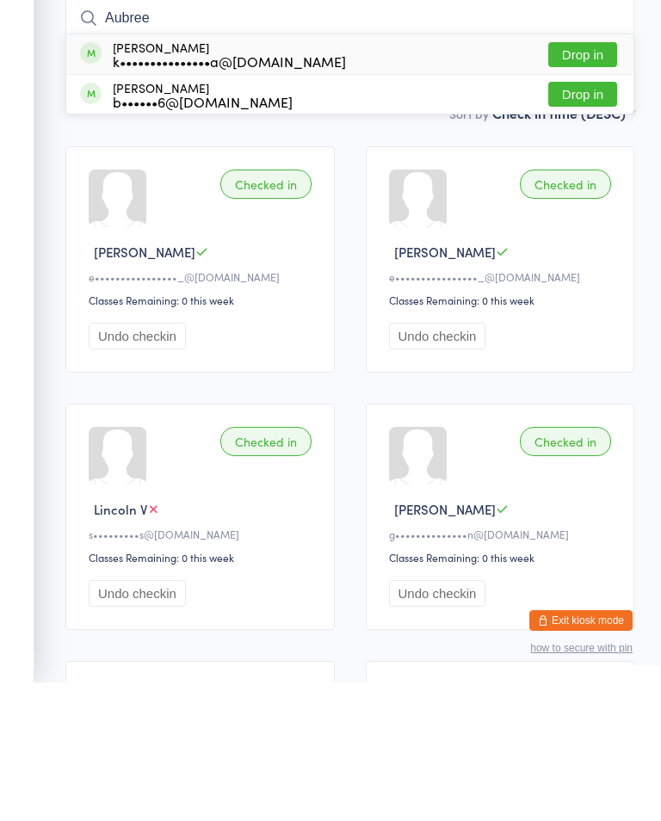
type input "Aubree"
click at [595, 181] on button "Drop in" at bounding box center [582, 193] width 69 height 25
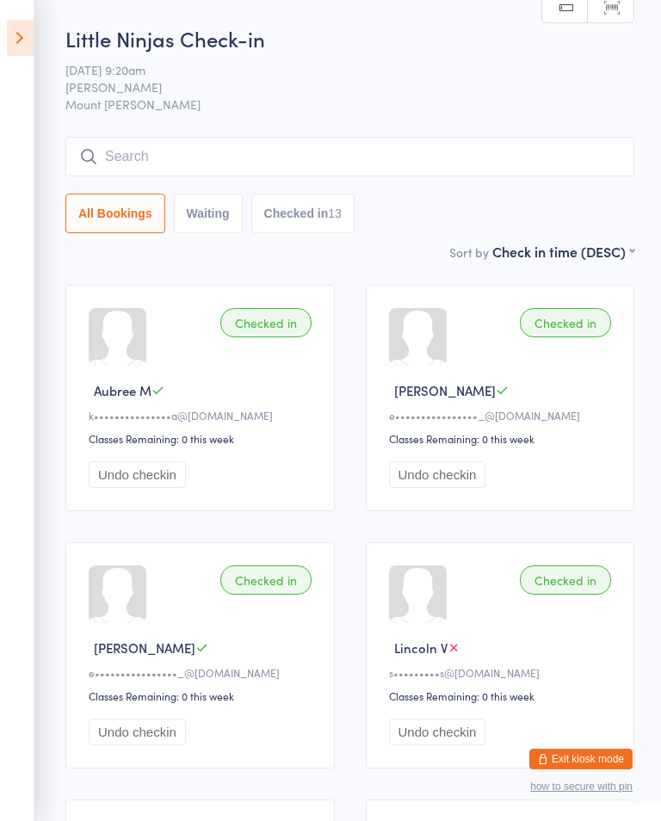
click at [24, 46] on icon at bounding box center [20, 38] width 27 height 36
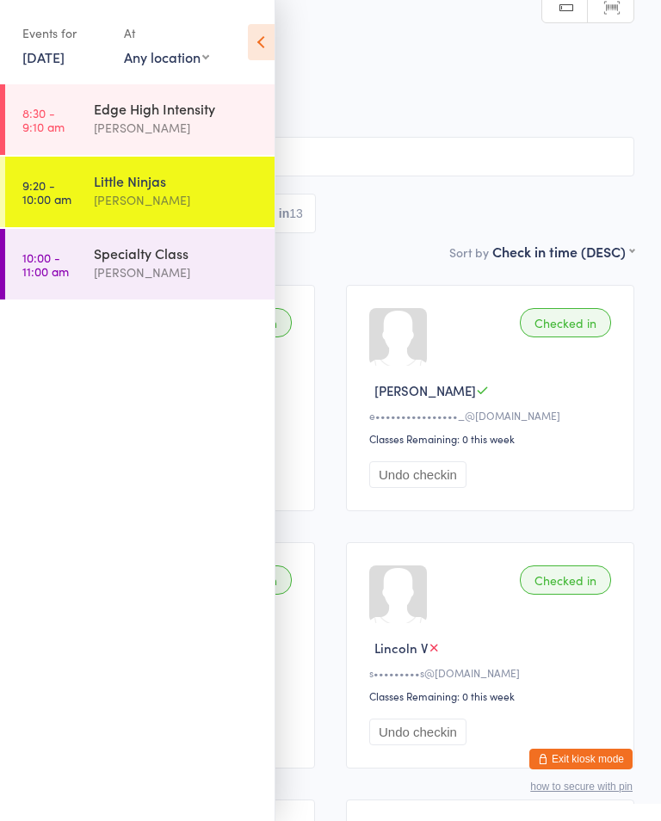
click at [42, 292] on link "10:00 - 11:00 am Specialty Class [PERSON_NAME]" at bounding box center [139, 264] width 269 height 71
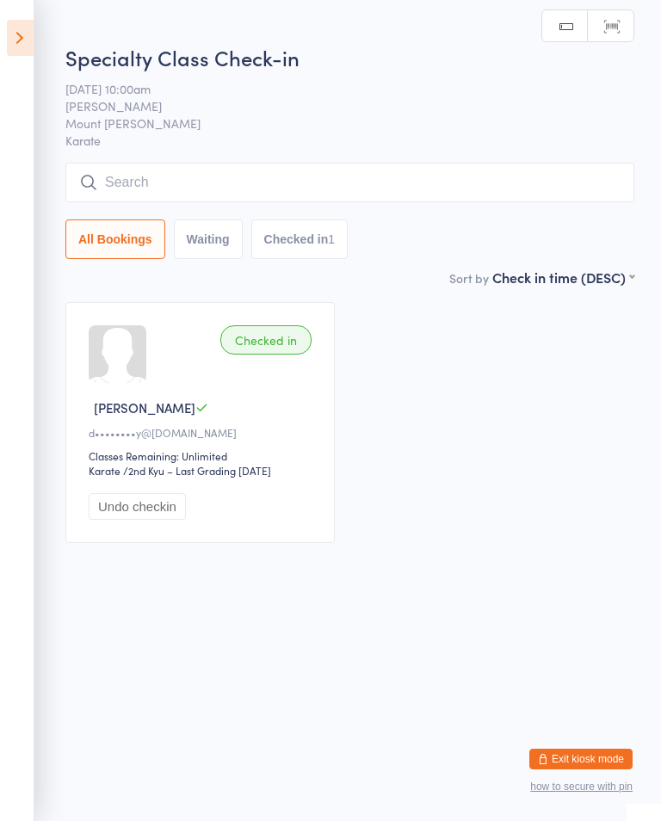
click at [118, 169] on input "search" at bounding box center [349, 183] width 569 height 40
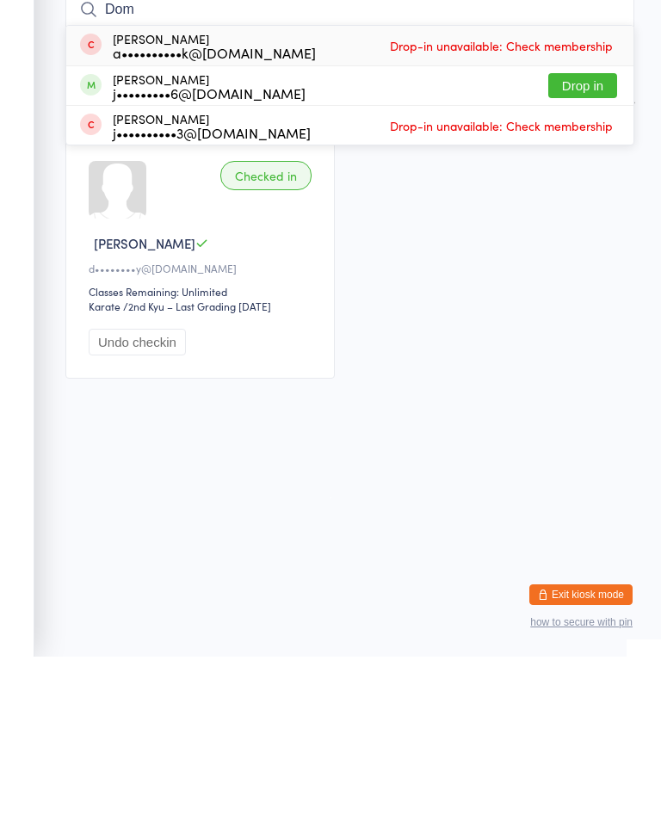
type input "Dom"
click at [564, 238] on button "Drop in" at bounding box center [582, 250] width 69 height 25
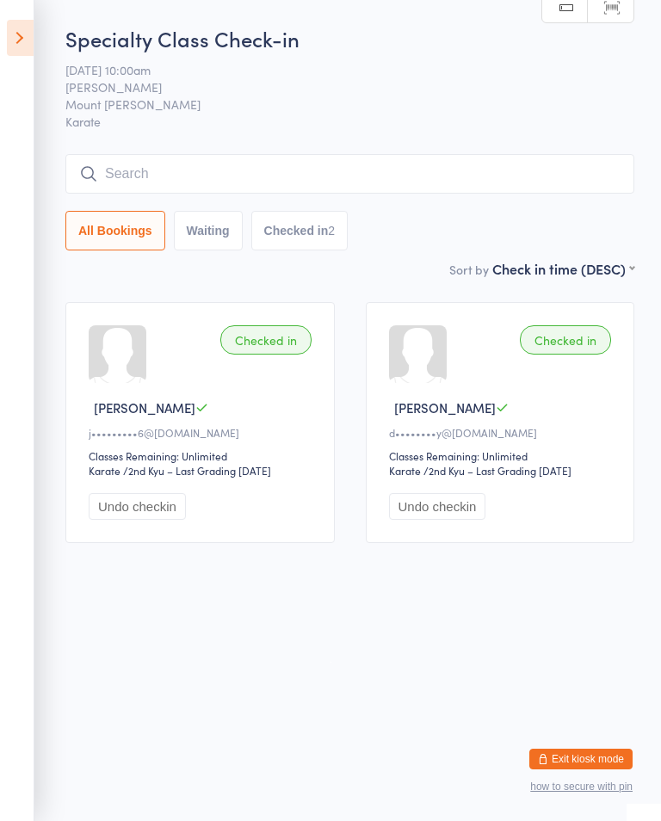
click at [480, 169] on input "search" at bounding box center [349, 174] width 569 height 40
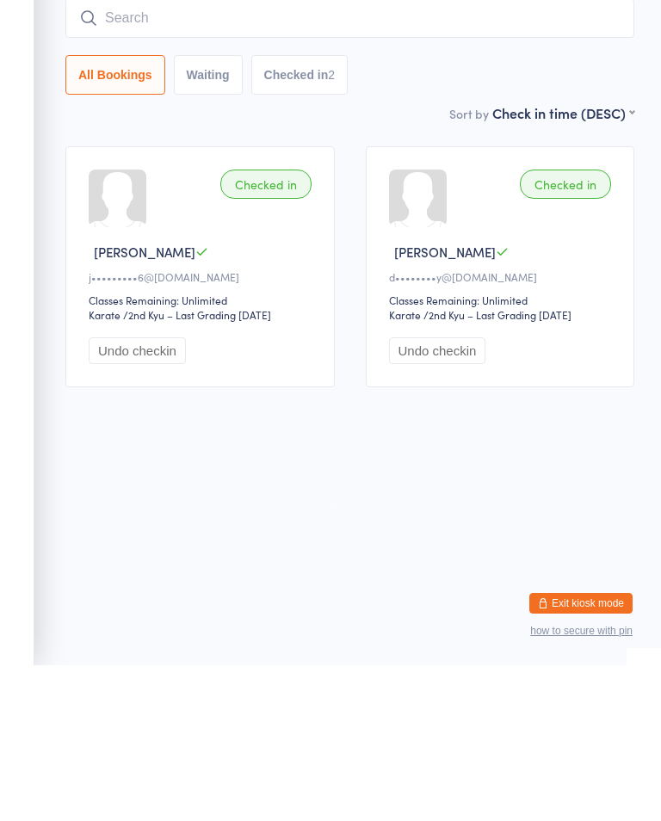
type input "5"
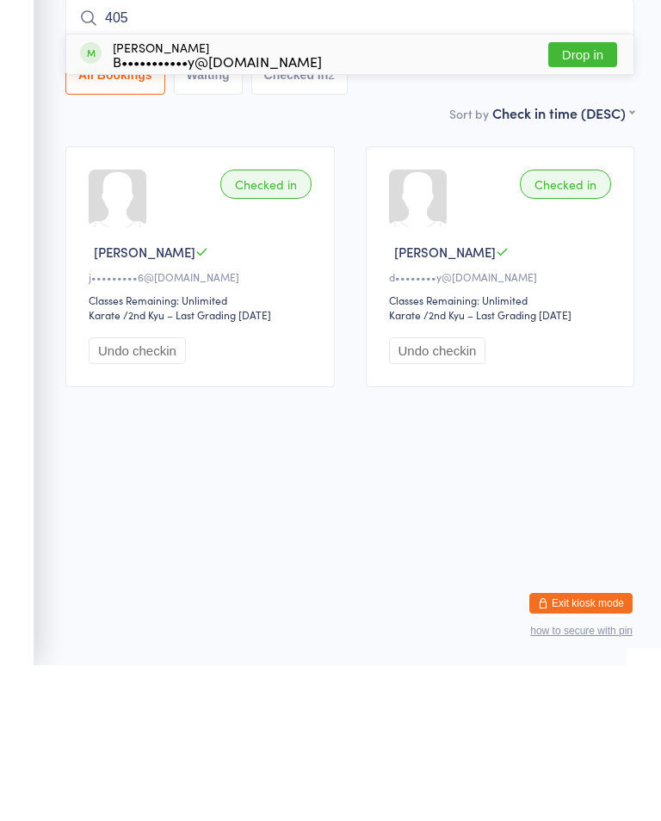
type input "405"
click at [603, 198] on button "Drop in" at bounding box center [582, 210] width 69 height 25
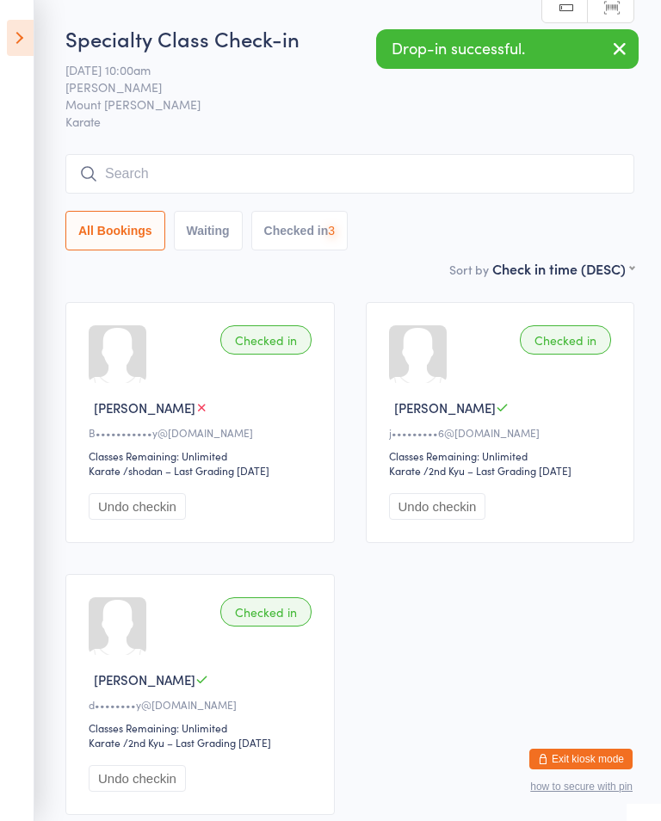
click at [626, 34] on button "button" at bounding box center [620, 50] width 38 height 40
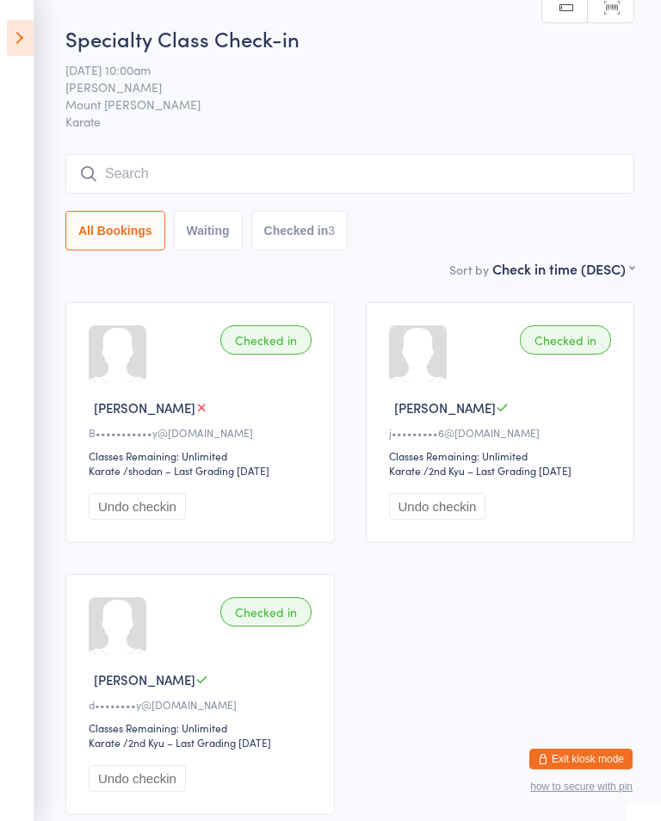
click at [367, 176] on input "search" at bounding box center [349, 174] width 569 height 40
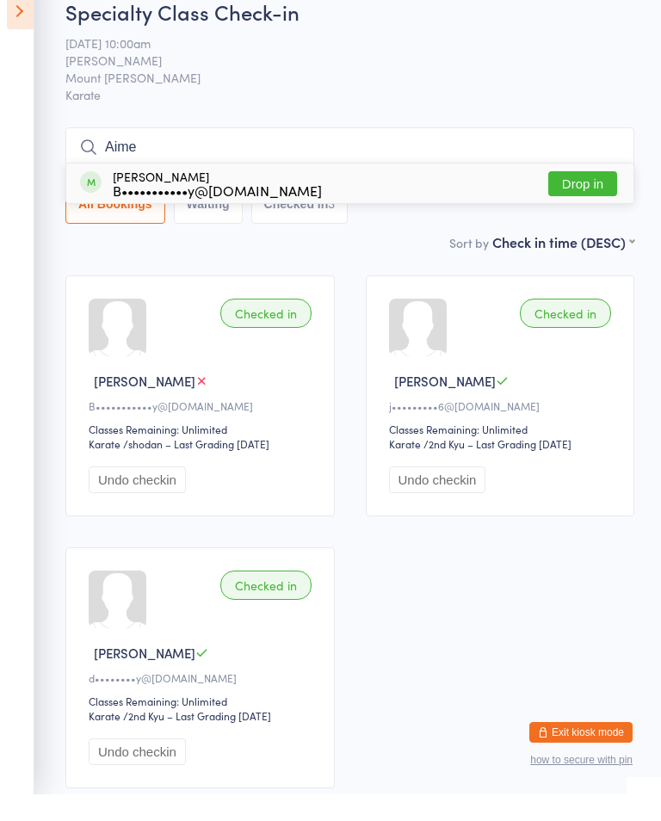
type input "Aime"
click at [586, 198] on button "Drop in" at bounding box center [582, 210] width 69 height 25
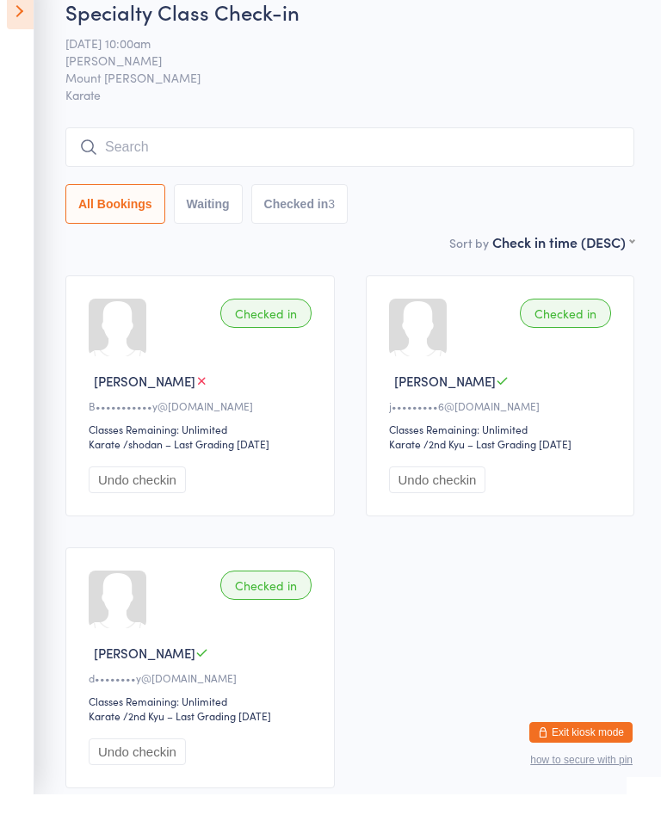
scroll to position [27, 0]
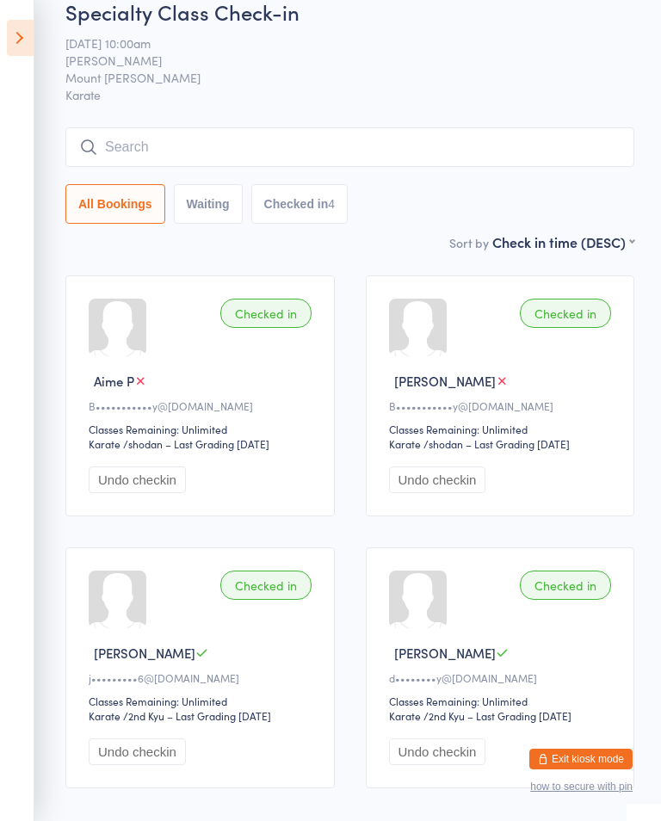
click at [591, 121] on div "Specialty Class Check-in [DATE] 10:00am Shihan [PERSON_NAME] Mount [PERSON_NAME…" at bounding box center [349, 114] width 569 height 235
click at [597, 145] on input "search" at bounding box center [349, 147] width 569 height 40
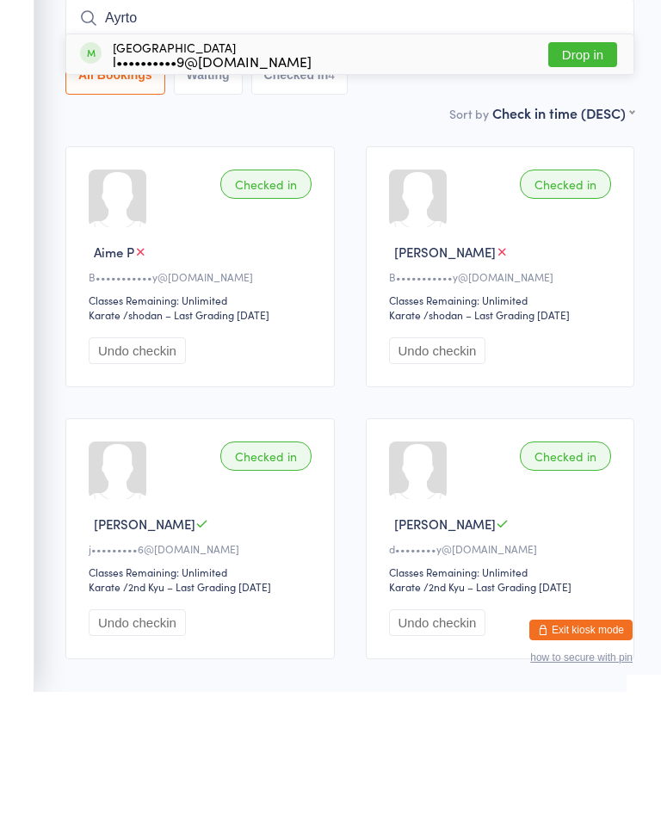
type input "[PERSON_NAME]"
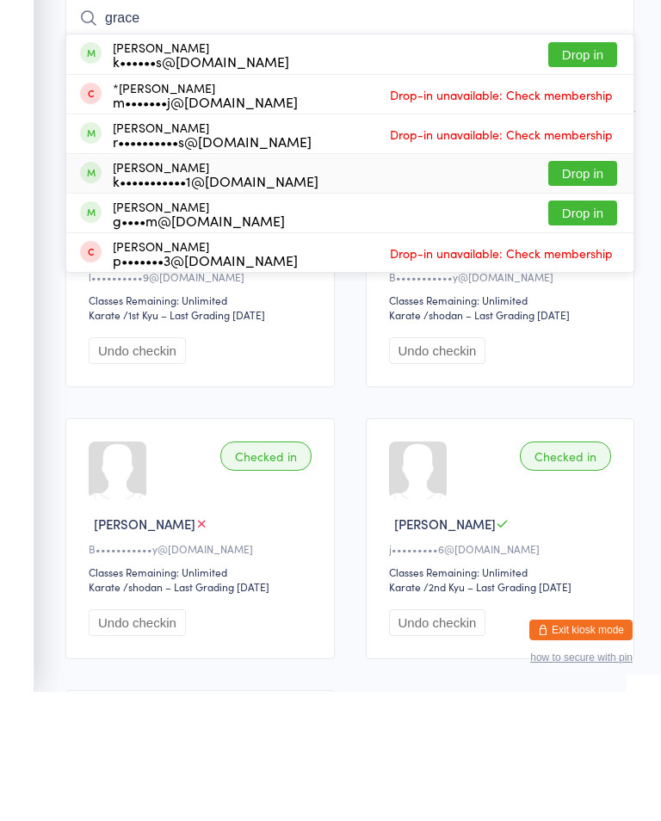
type input "grace"
click at [132, 289] on div "[PERSON_NAME] k•••••••••••1@[DOMAIN_NAME]" at bounding box center [216, 303] width 206 height 28
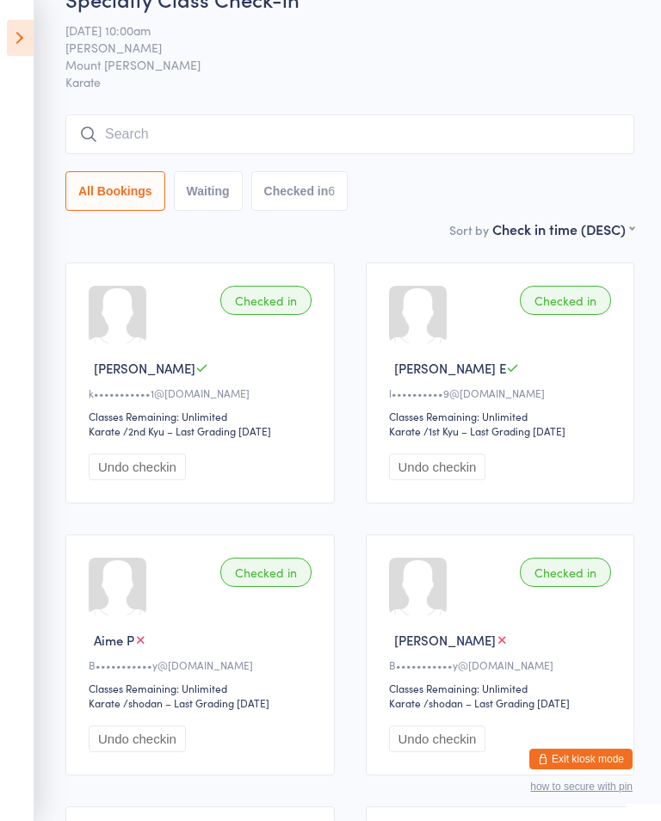
scroll to position [0, 0]
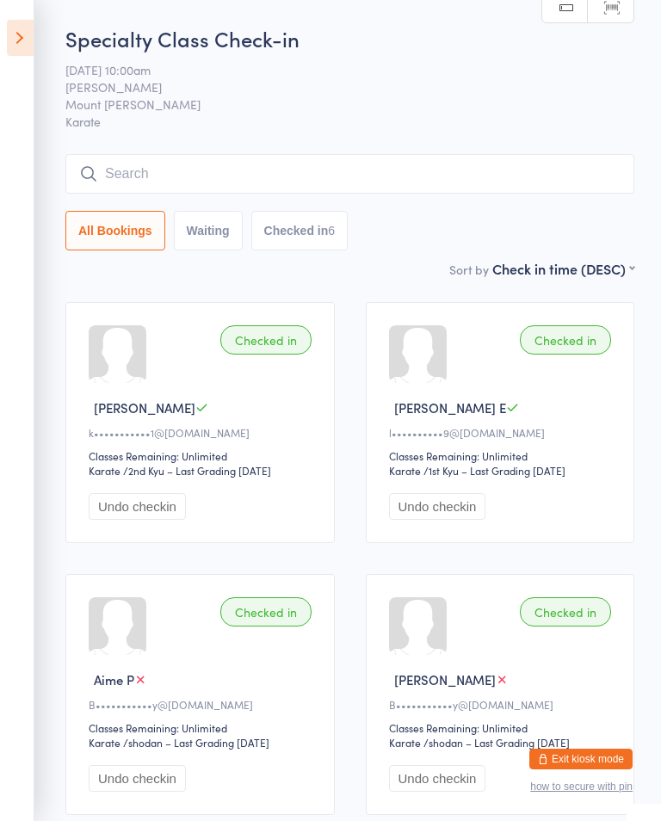
click at [480, 174] on input "search" at bounding box center [349, 174] width 569 height 40
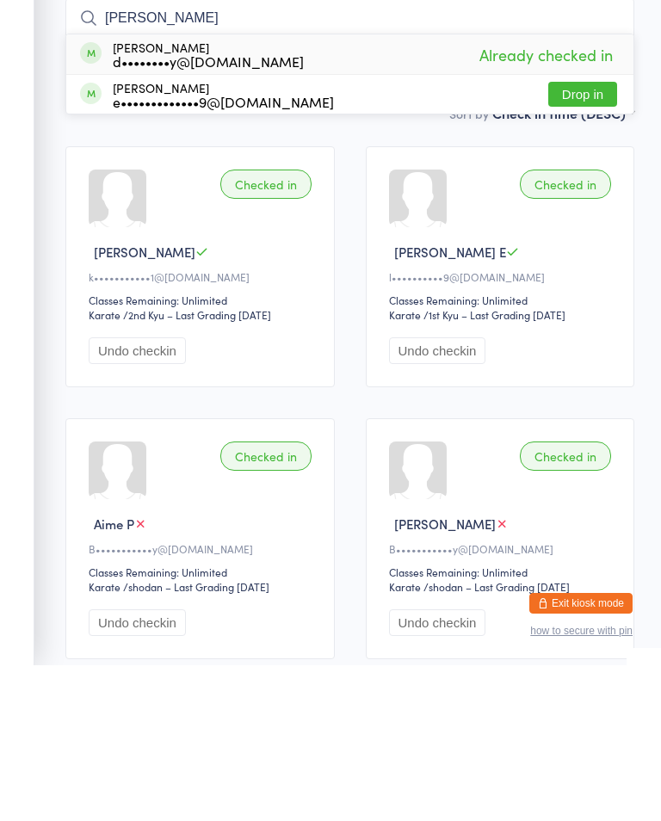
type input "[PERSON_NAME]"
click at [593, 238] on button "Drop in" at bounding box center [582, 250] width 69 height 25
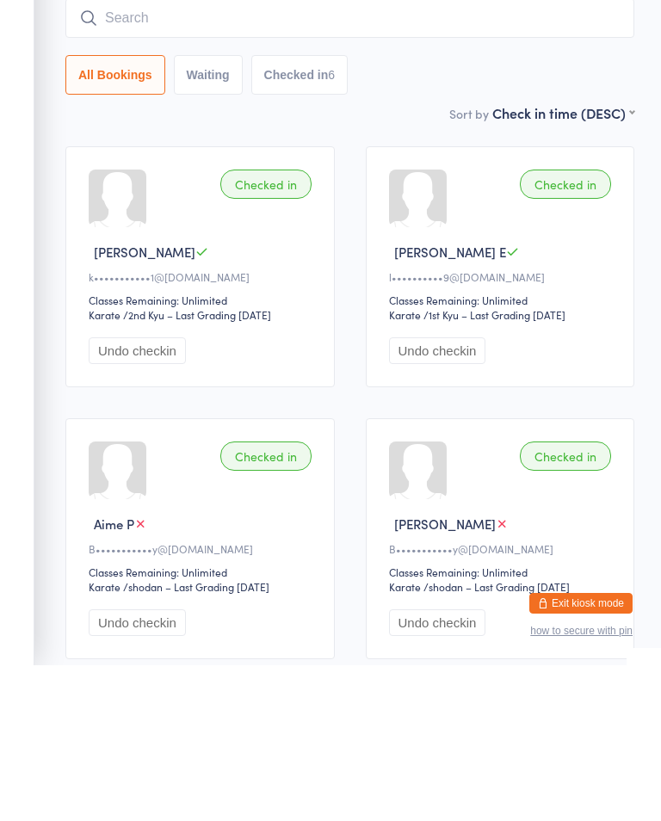
scroll to position [156, 0]
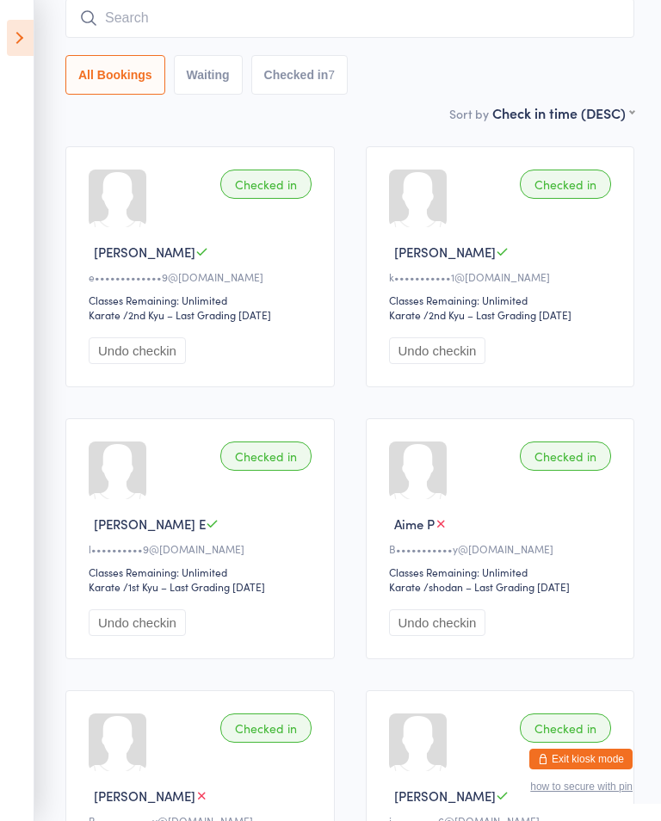
click at [560, 13] on input "search" at bounding box center [349, 18] width 569 height 40
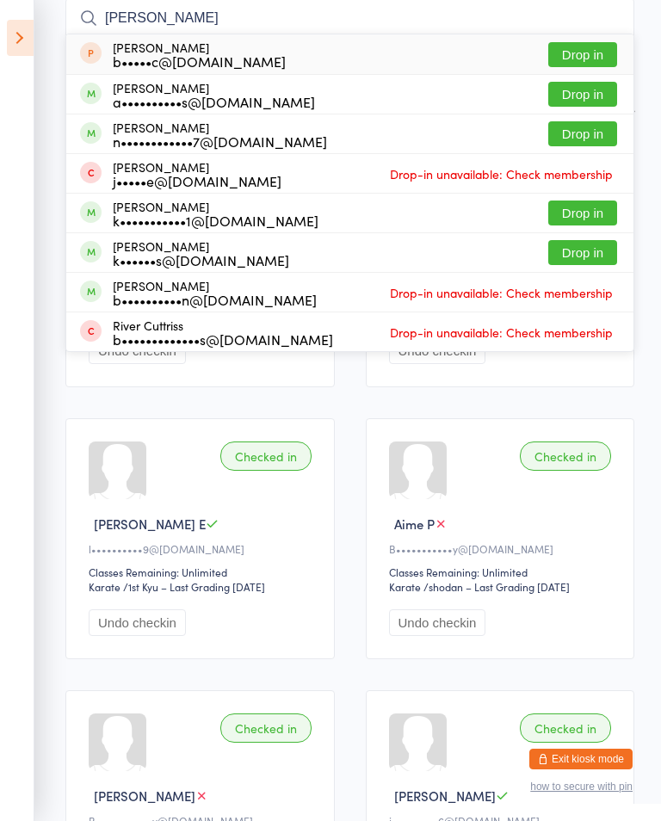
type input "[PERSON_NAME]"
click at [585, 201] on button "Drop in" at bounding box center [582, 213] width 69 height 25
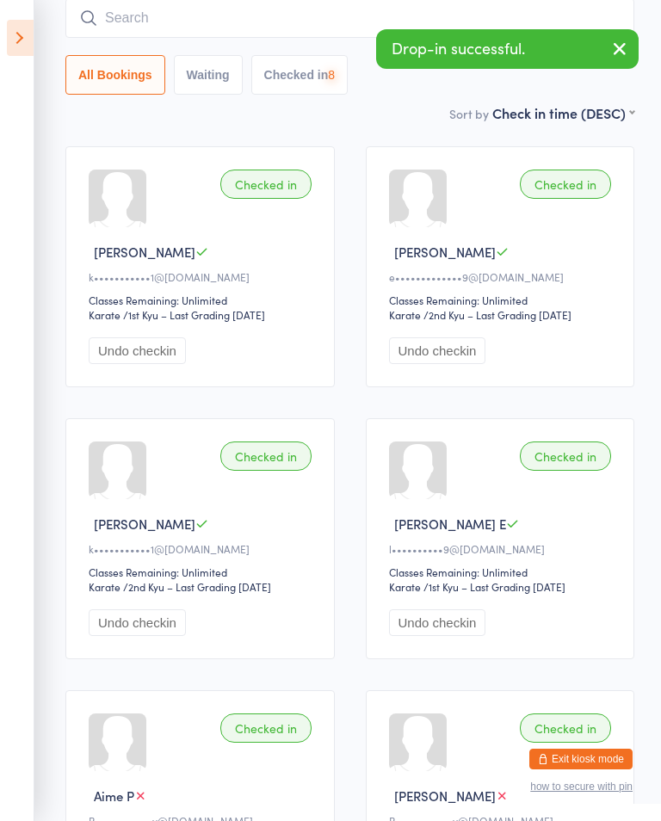
click at [626, 43] on icon "button" at bounding box center [619, 49] width 21 height 22
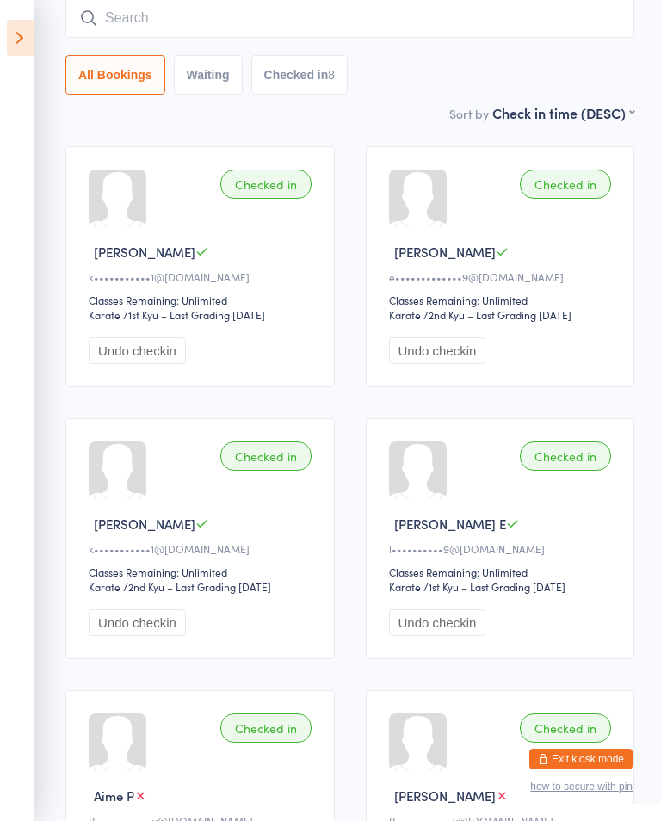
click at [22, 40] on icon at bounding box center [20, 38] width 27 height 36
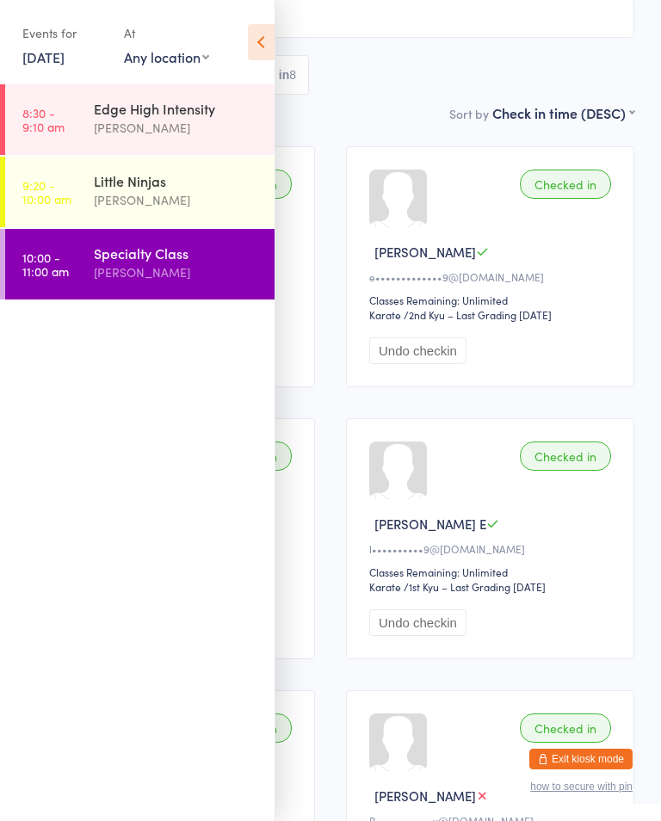
click at [257, 34] on icon at bounding box center [261, 42] width 27 height 36
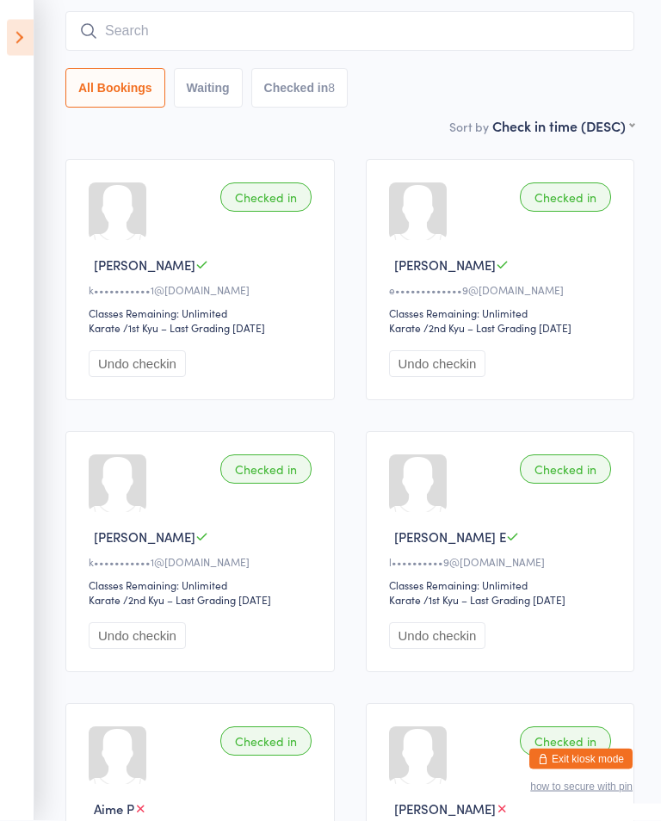
scroll to position [0, 0]
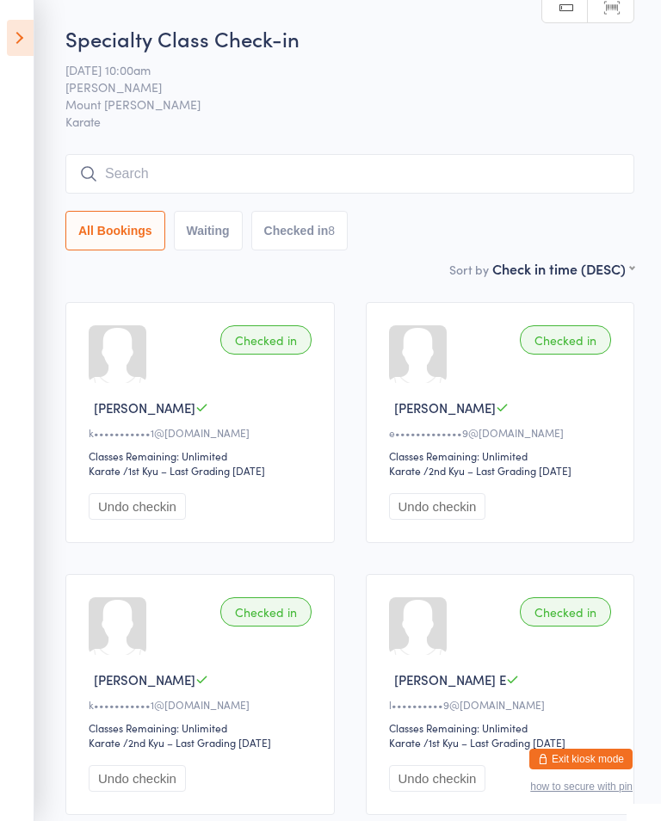
click at [301, 173] on input "search" at bounding box center [349, 174] width 569 height 40
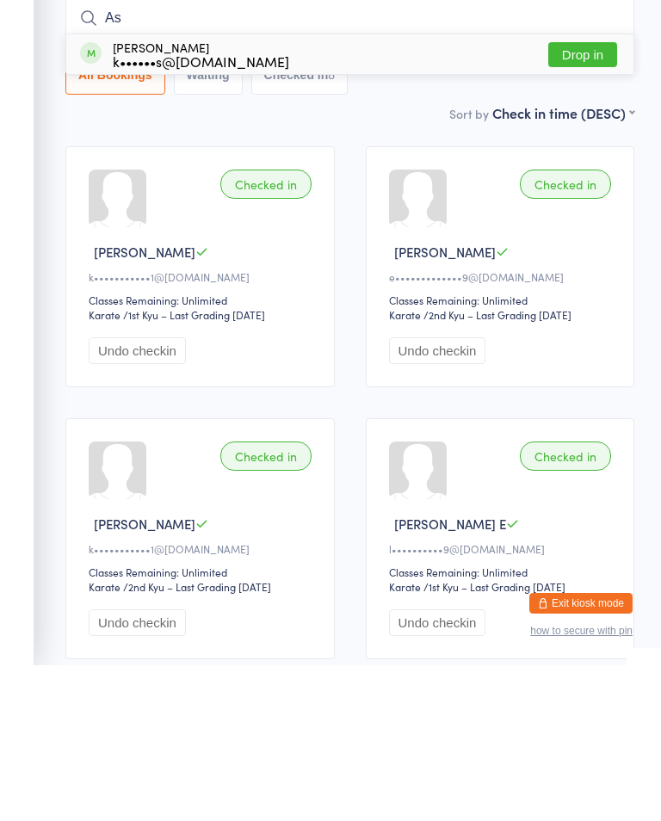
type input "As"
click at [584, 198] on button "Drop in" at bounding box center [582, 210] width 69 height 25
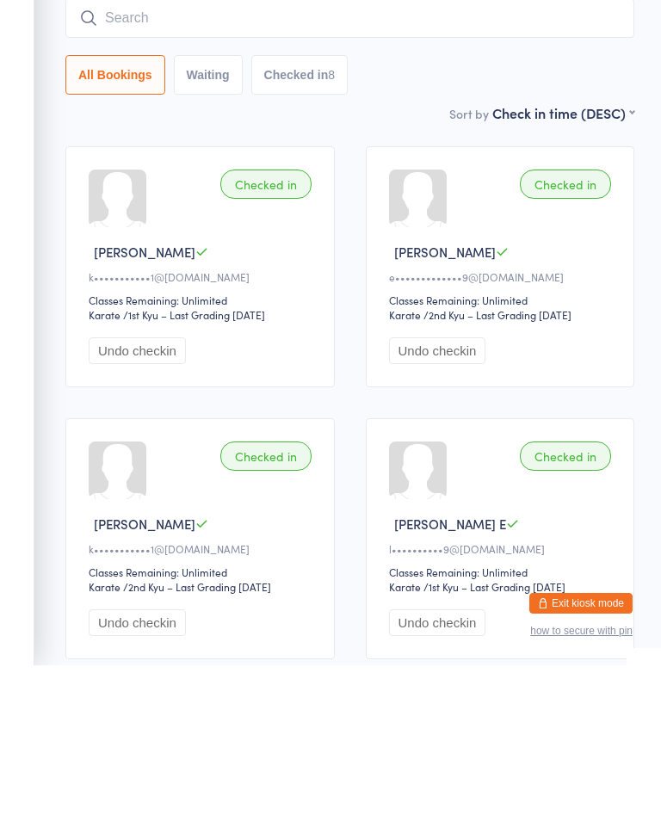
scroll to position [156, 0]
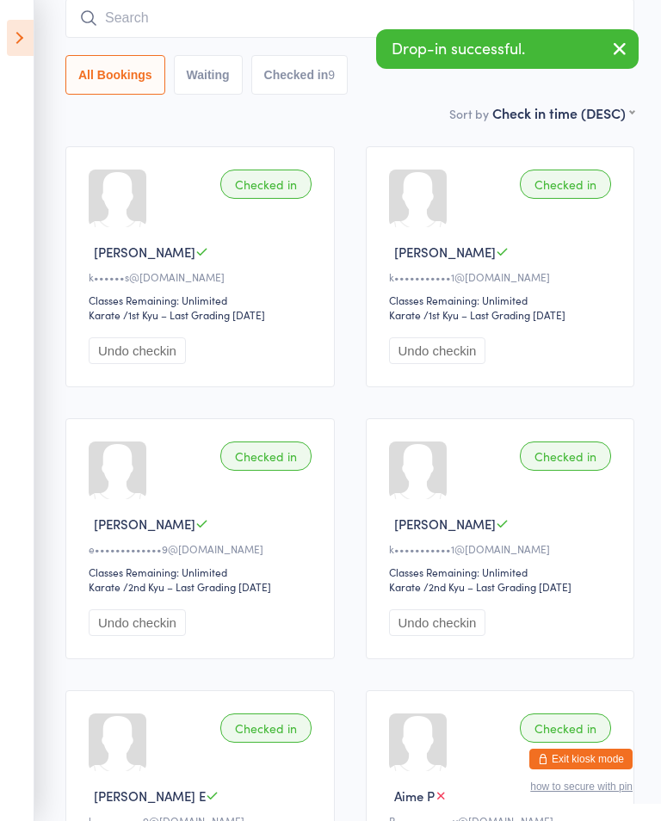
click at [145, 24] on input "search" at bounding box center [349, 18] width 569 height 40
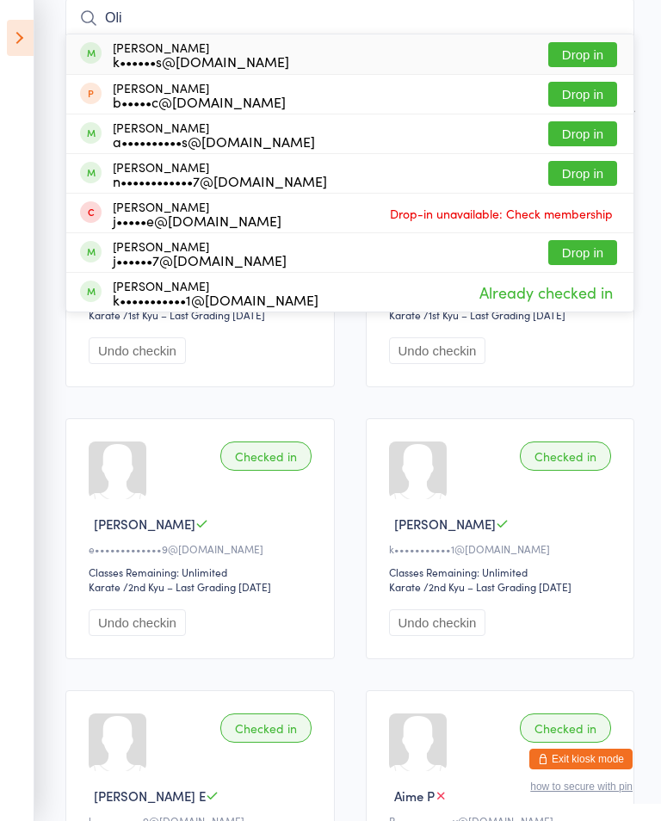
type input "Oli"
click at [585, 49] on button "Drop in" at bounding box center [582, 54] width 69 height 25
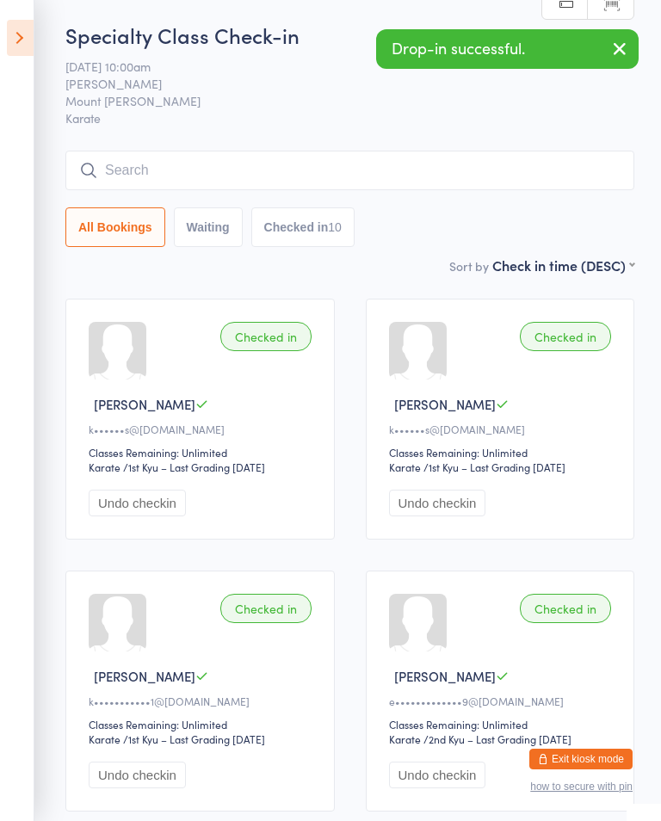
scroll to position [0, 0]
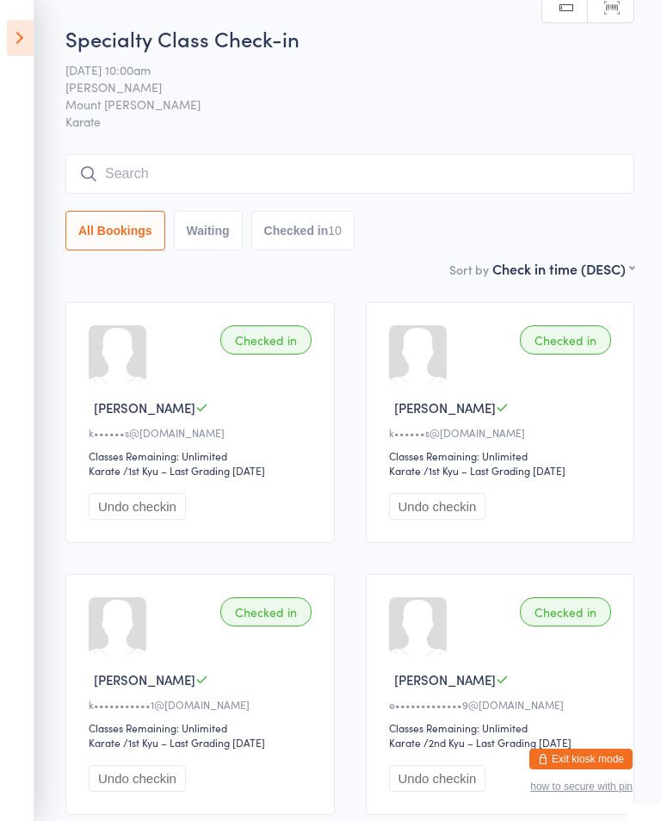
click at [18, 53] on icon at bounding box center [20, 38] width 27 height 36
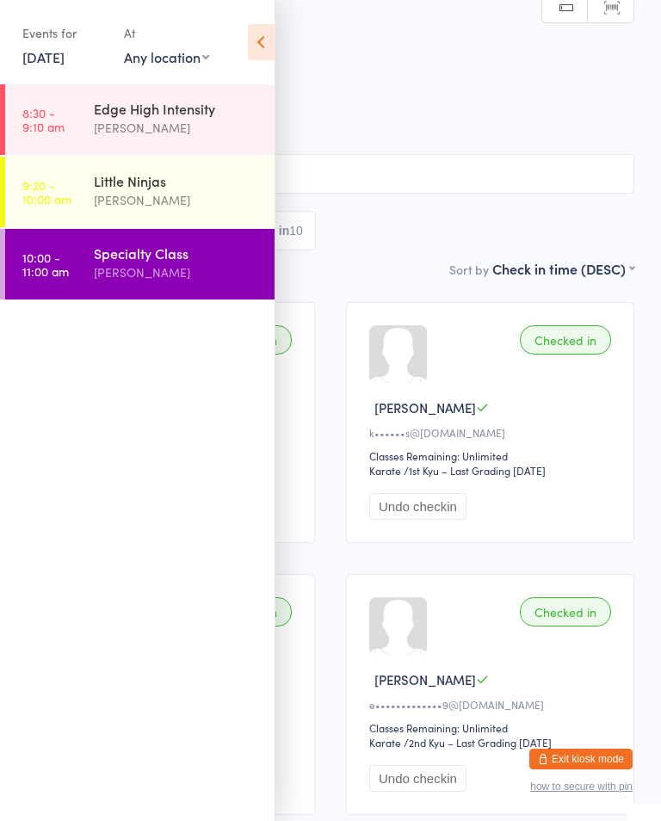
click at [264, 42] on icon at bounding box center [261, 42] width 27 height 36
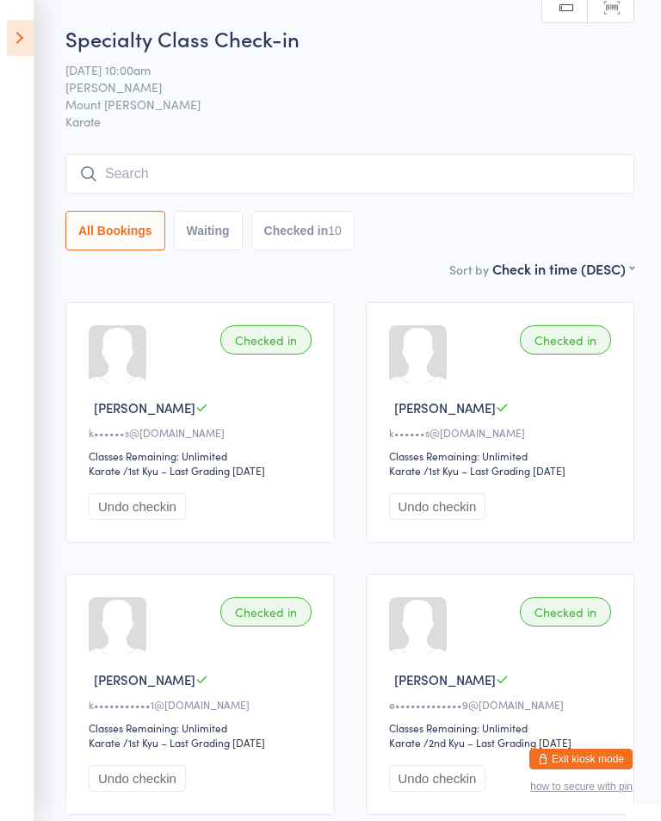
click at [174, 168] on input "search" at bounding box center [349, 174] width 569 height 40
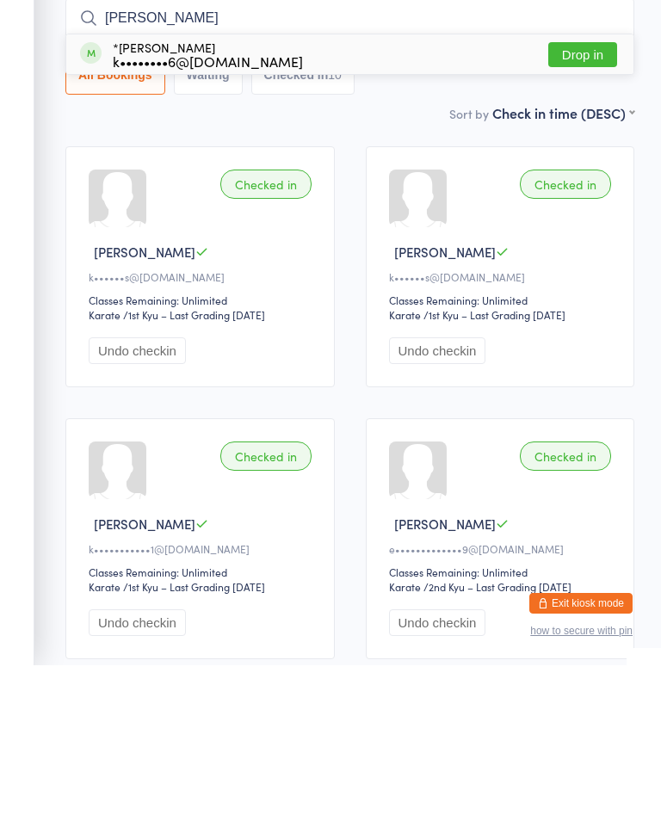
type input "[PERSON_NAME]"
click at [588, 198] on button "Drop in" at bounding box center [582, 210] width 69 height 25
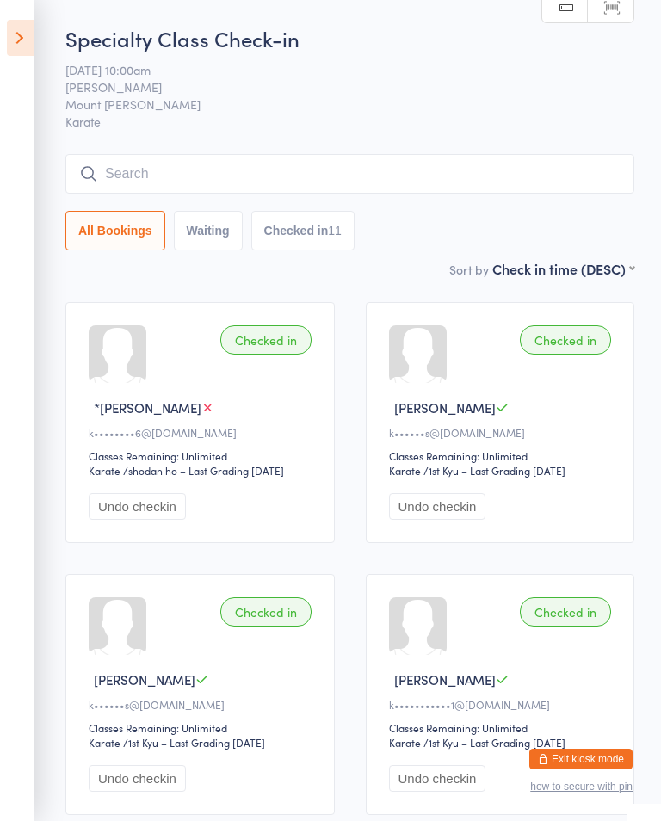
click at [358, 175] on input "search" at bounding box center [349, 174] width 569 height 40
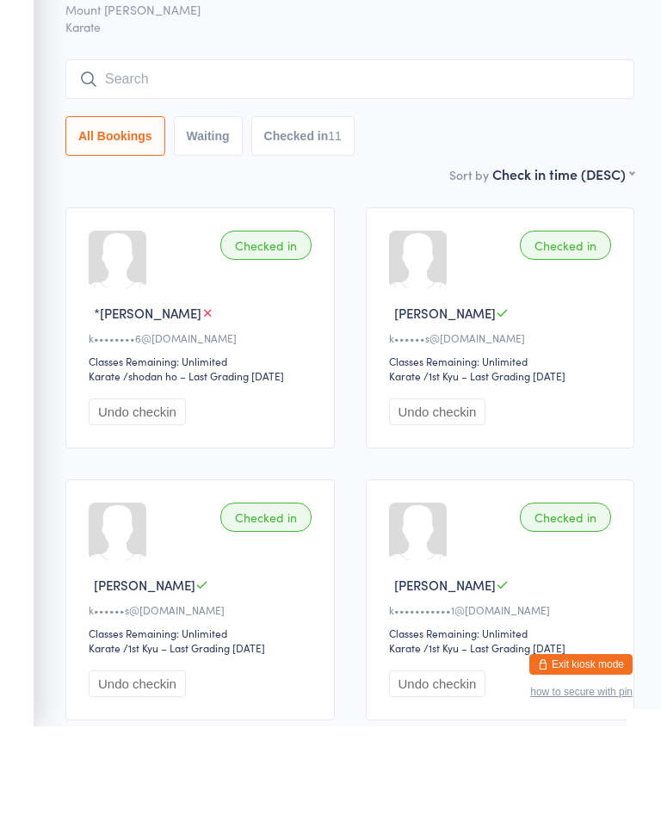
type input "N"
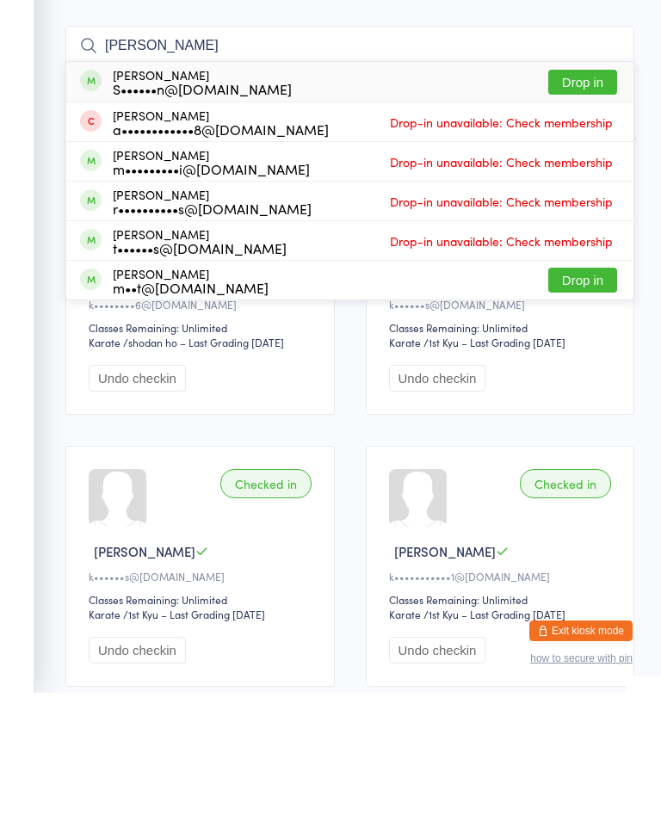
type input "[PERSON_NAME]"
click at [591, 198] on button "Drop in" at bounding box center [582, 210] width 69 height 25
